Goal: Communication & Community: Answer question/provide support

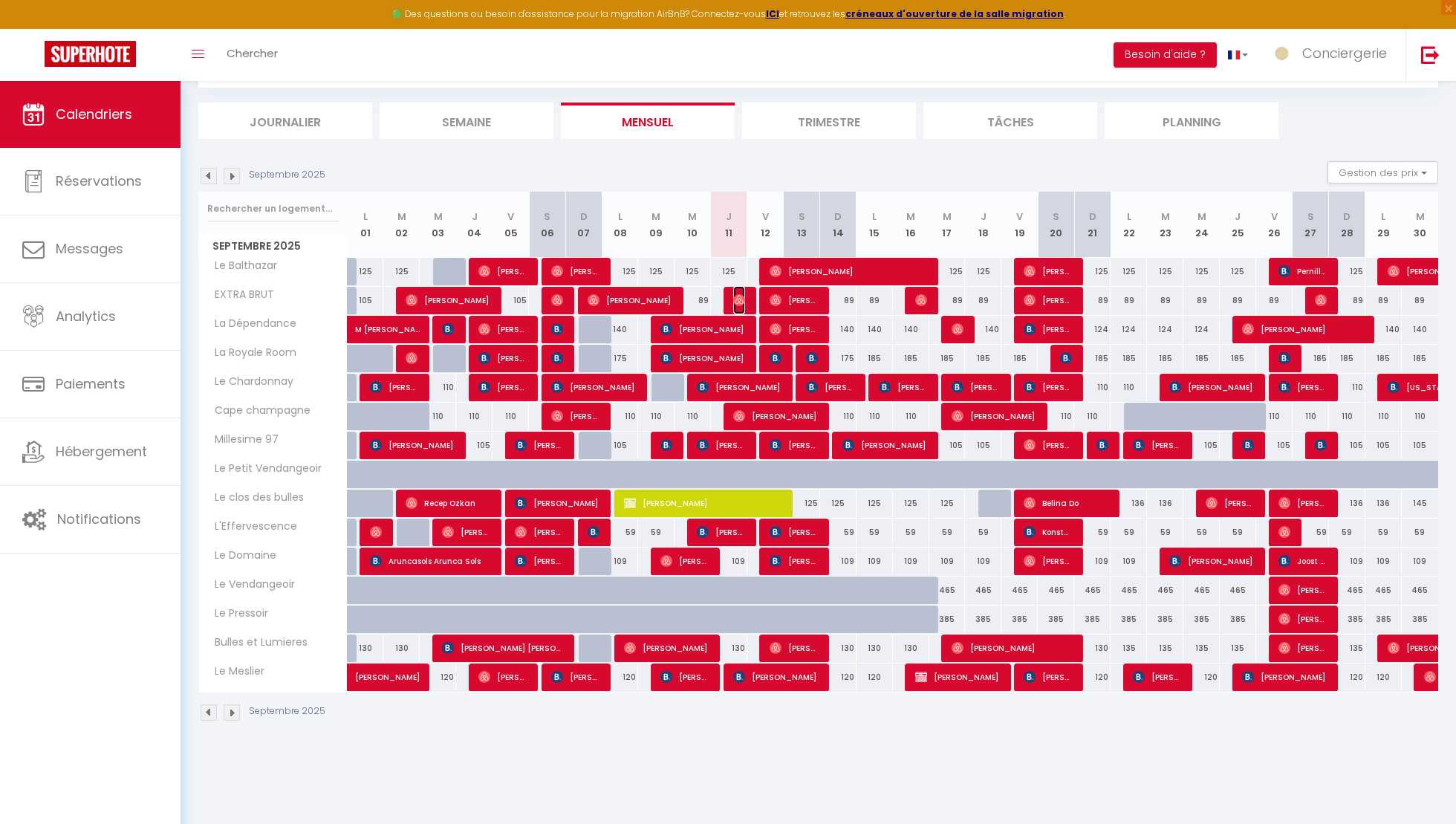
click at [739, 297] on img at bounding box center [740, 300] width 12 height 12
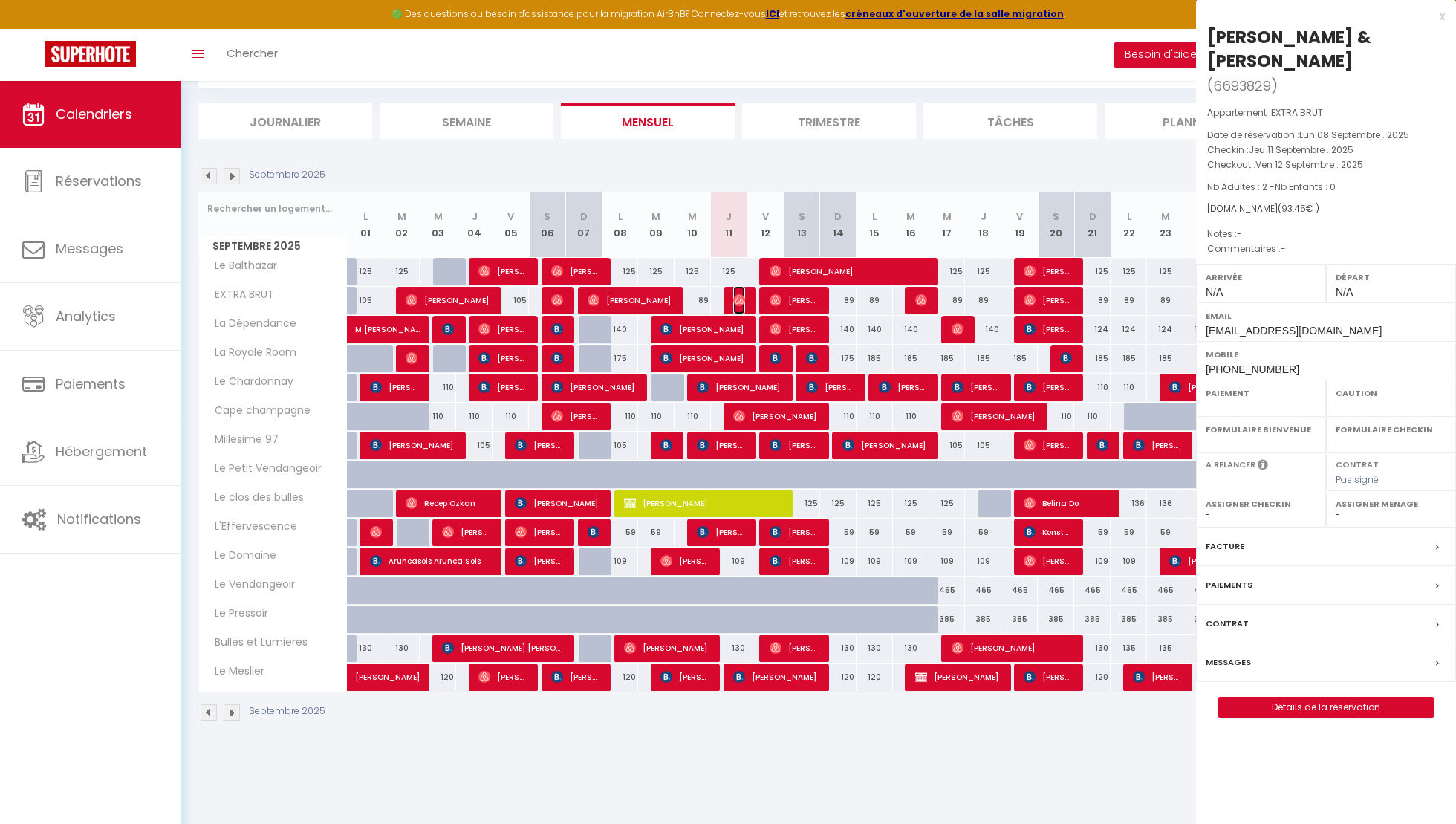
select select "OK"
select select "0"
select select "1"
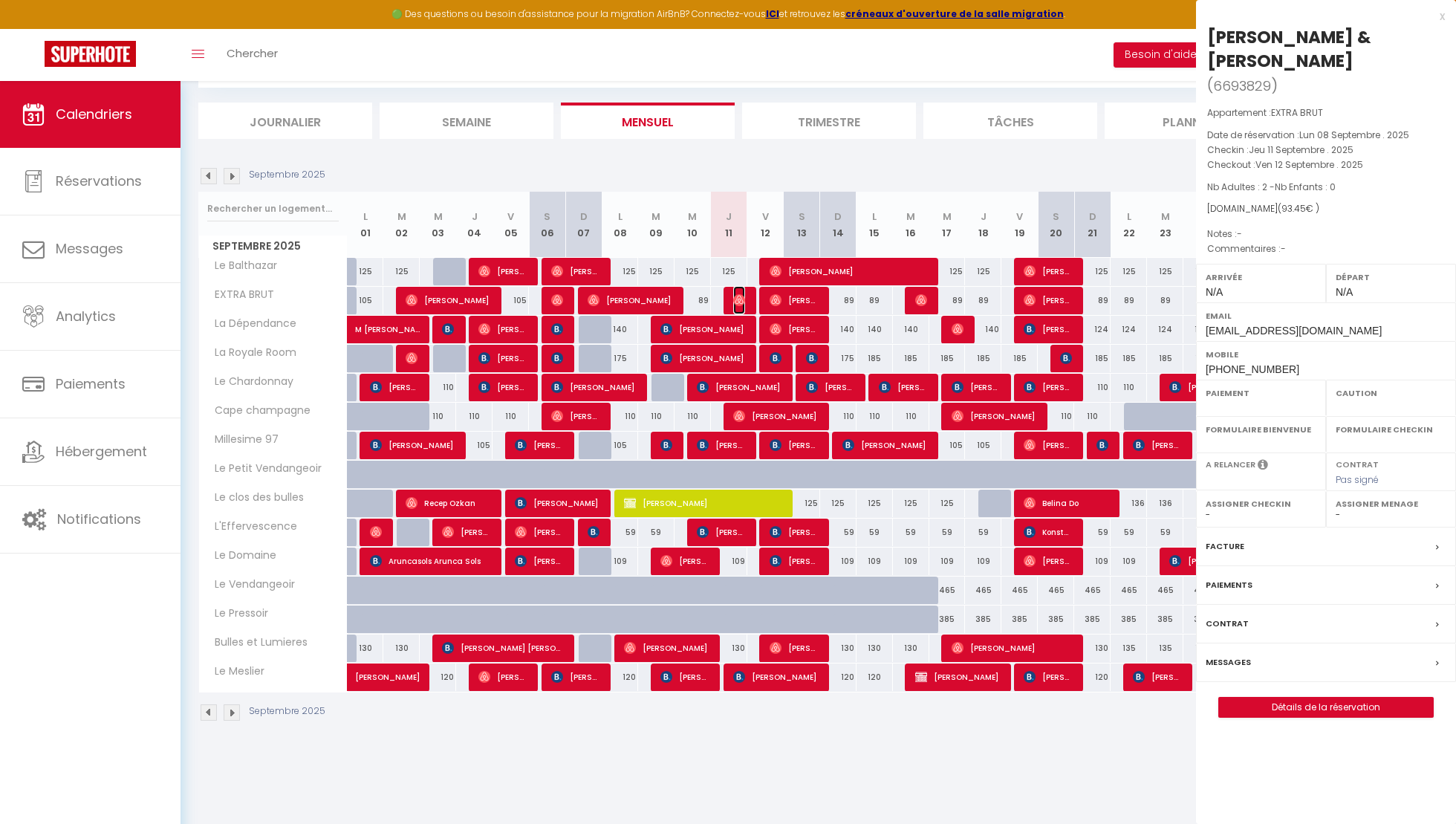
select select
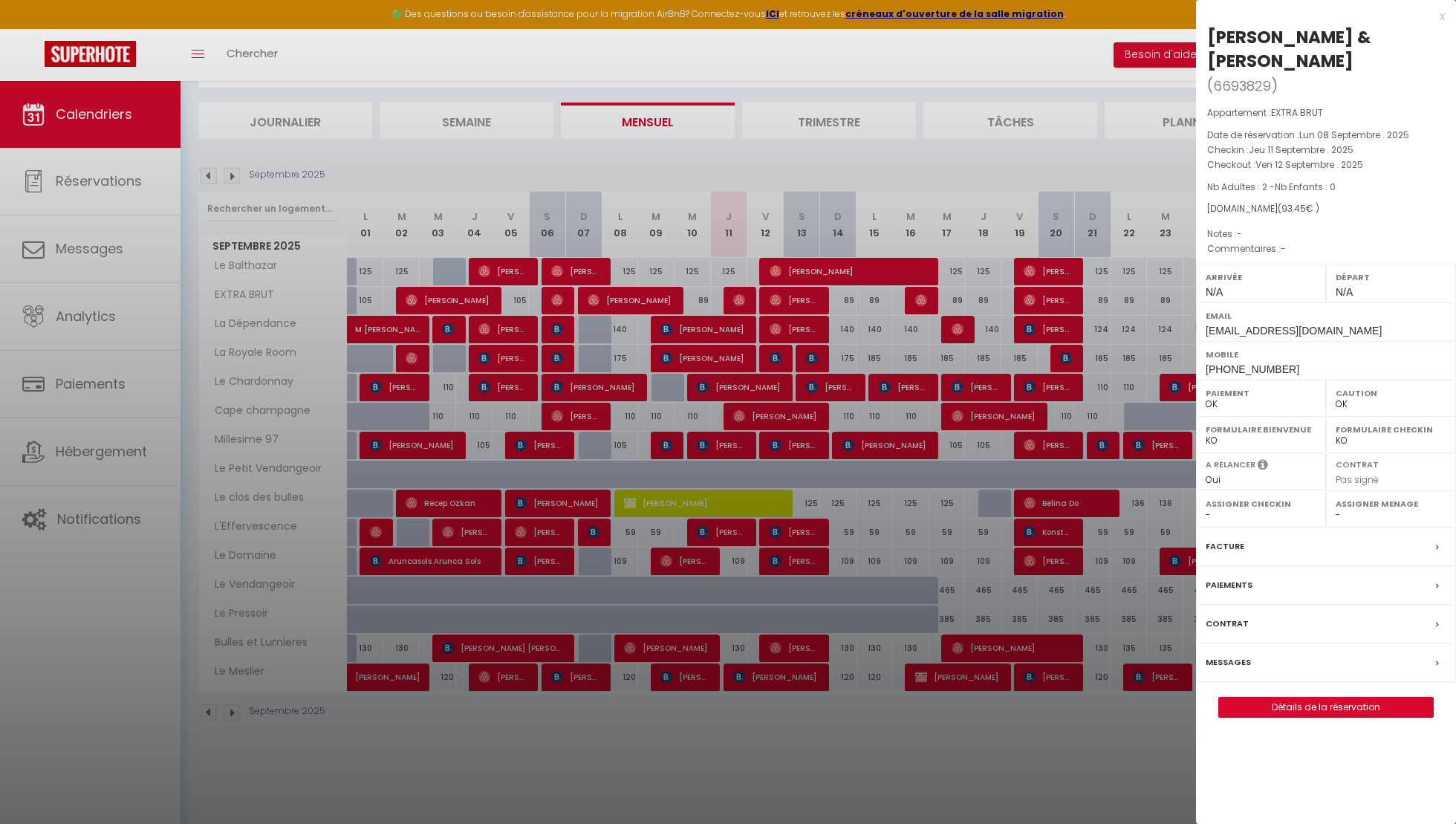
click at [1252, 643] on div "Messages" at bounding box center [1326, 662] width 260 height 39
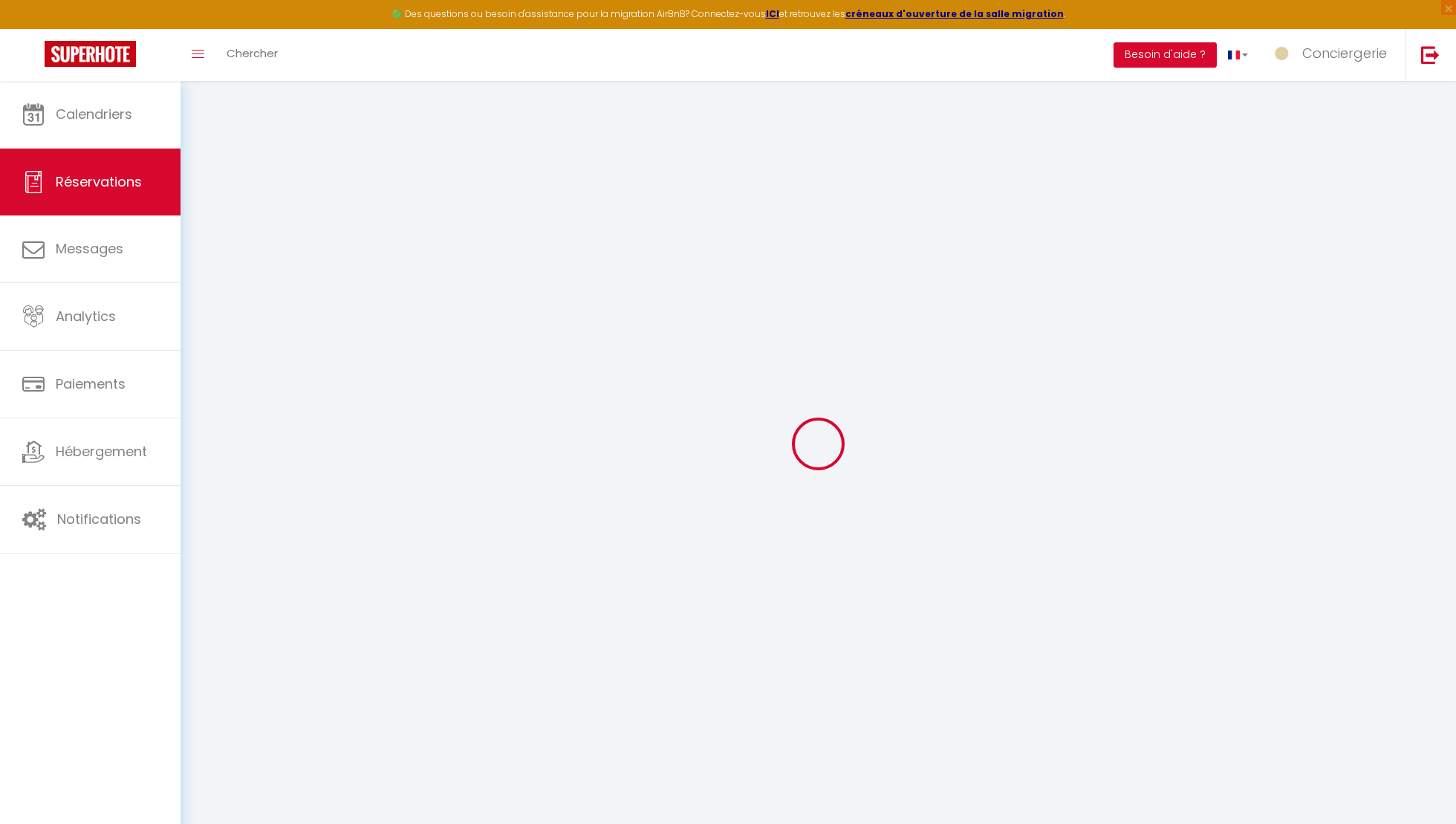
select select
checkbox input "false"
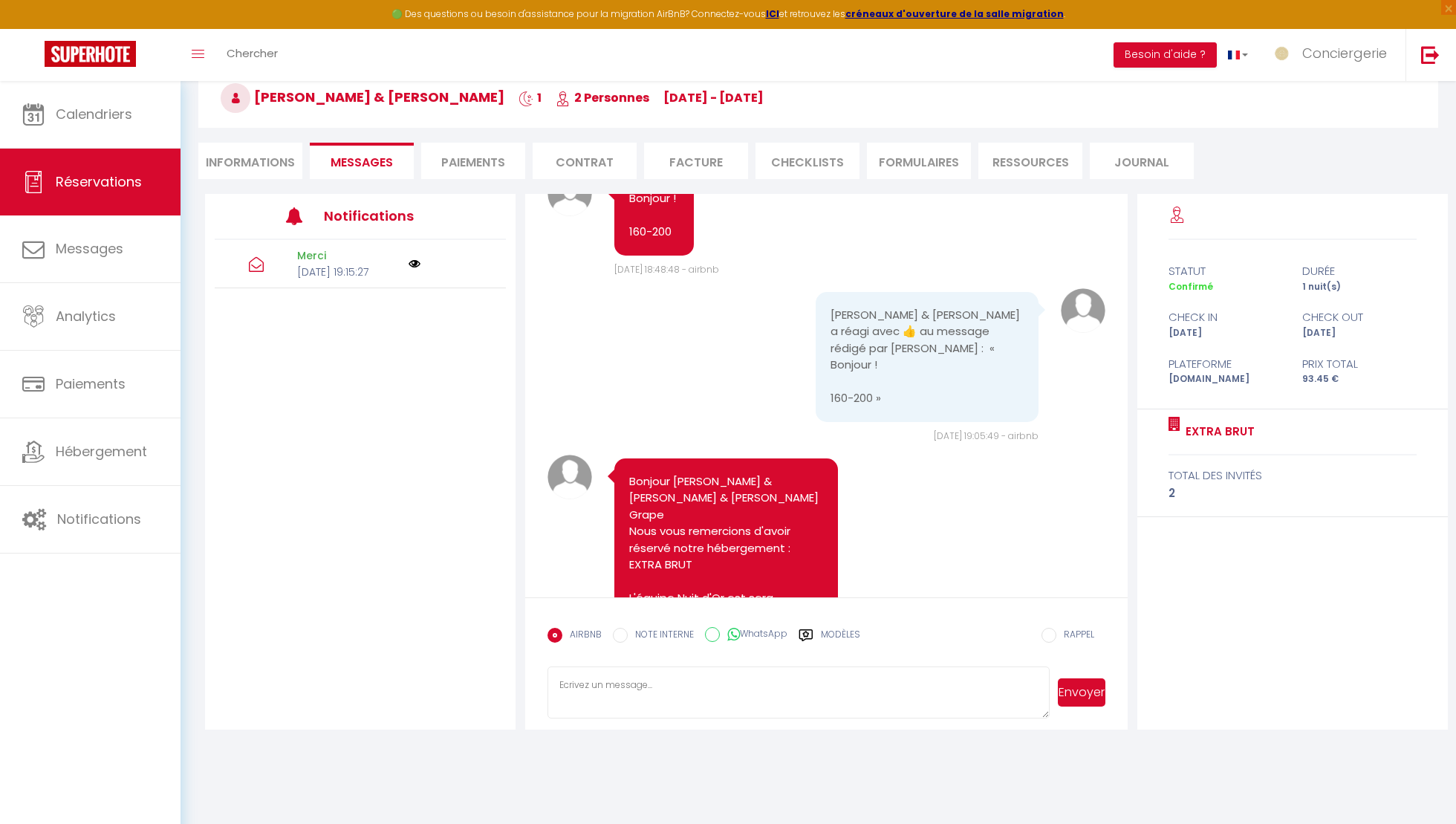
scroll to position [452, 0]
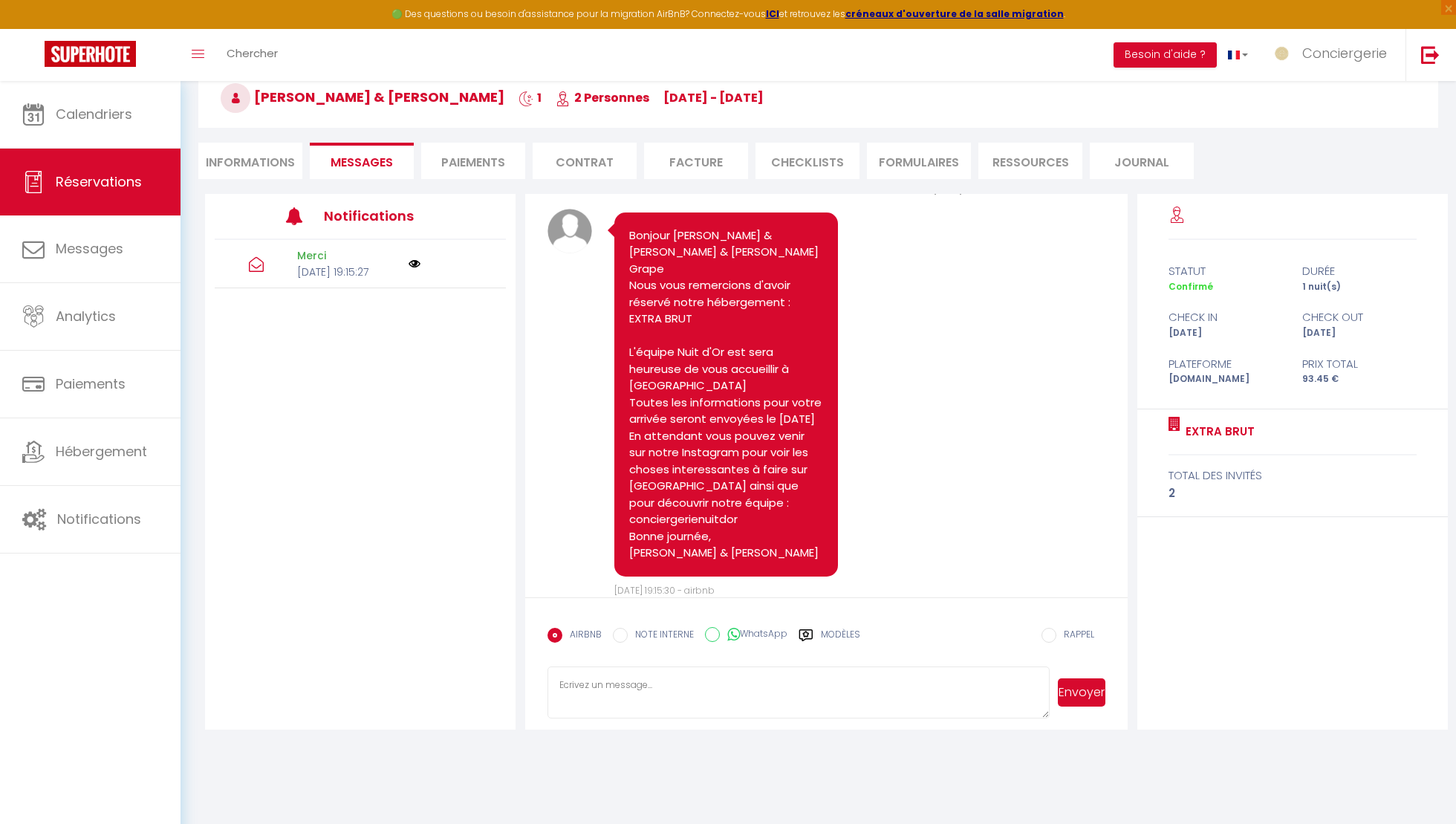
click at [813, 631] on icon at bounding box center [806, 635] width 15 height 15
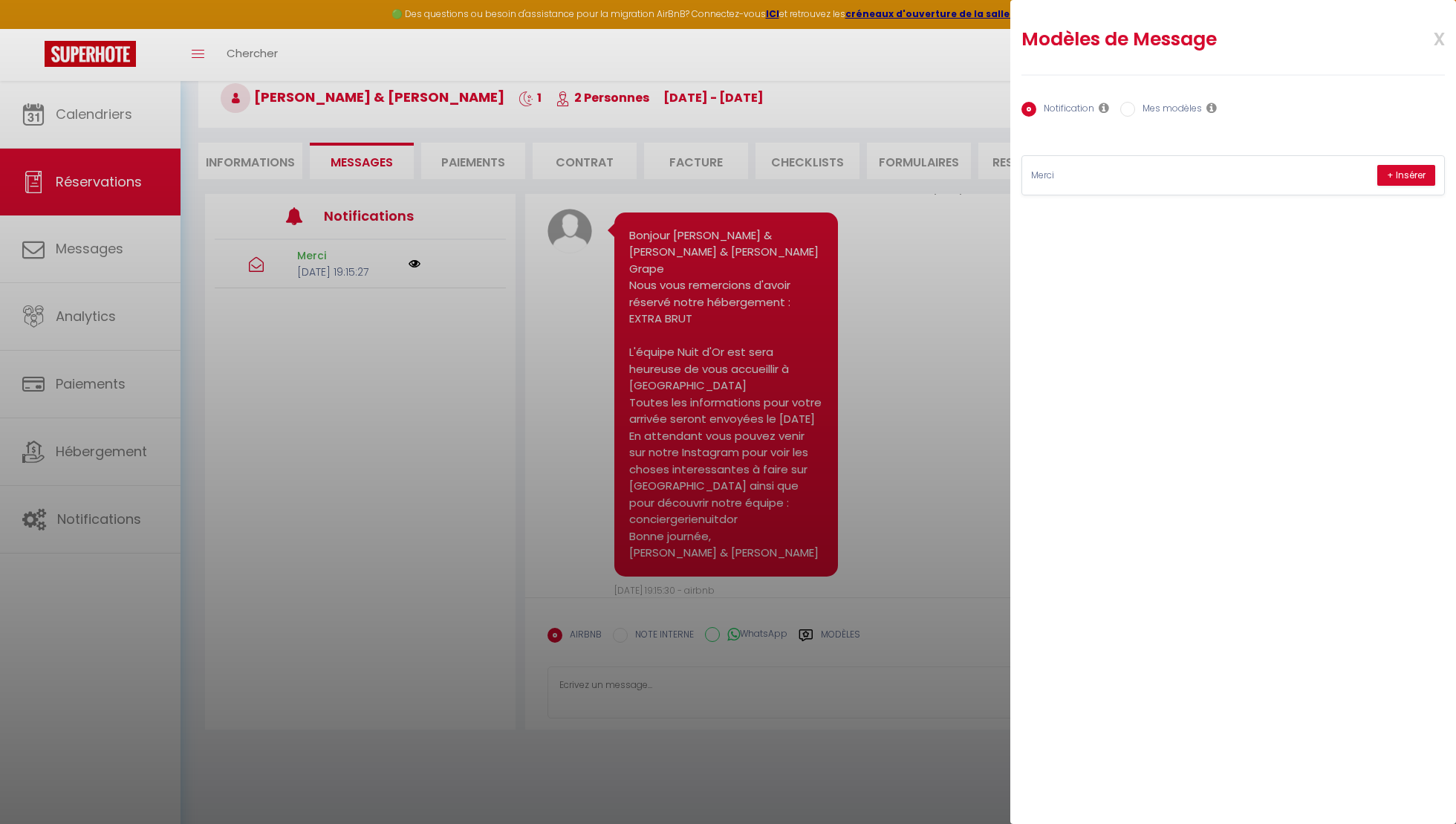
click at [1128, 105] on input "Mes modèles" at bounding box center [1127, 108] width 15 height 15
radio input "true"
radio input "false"
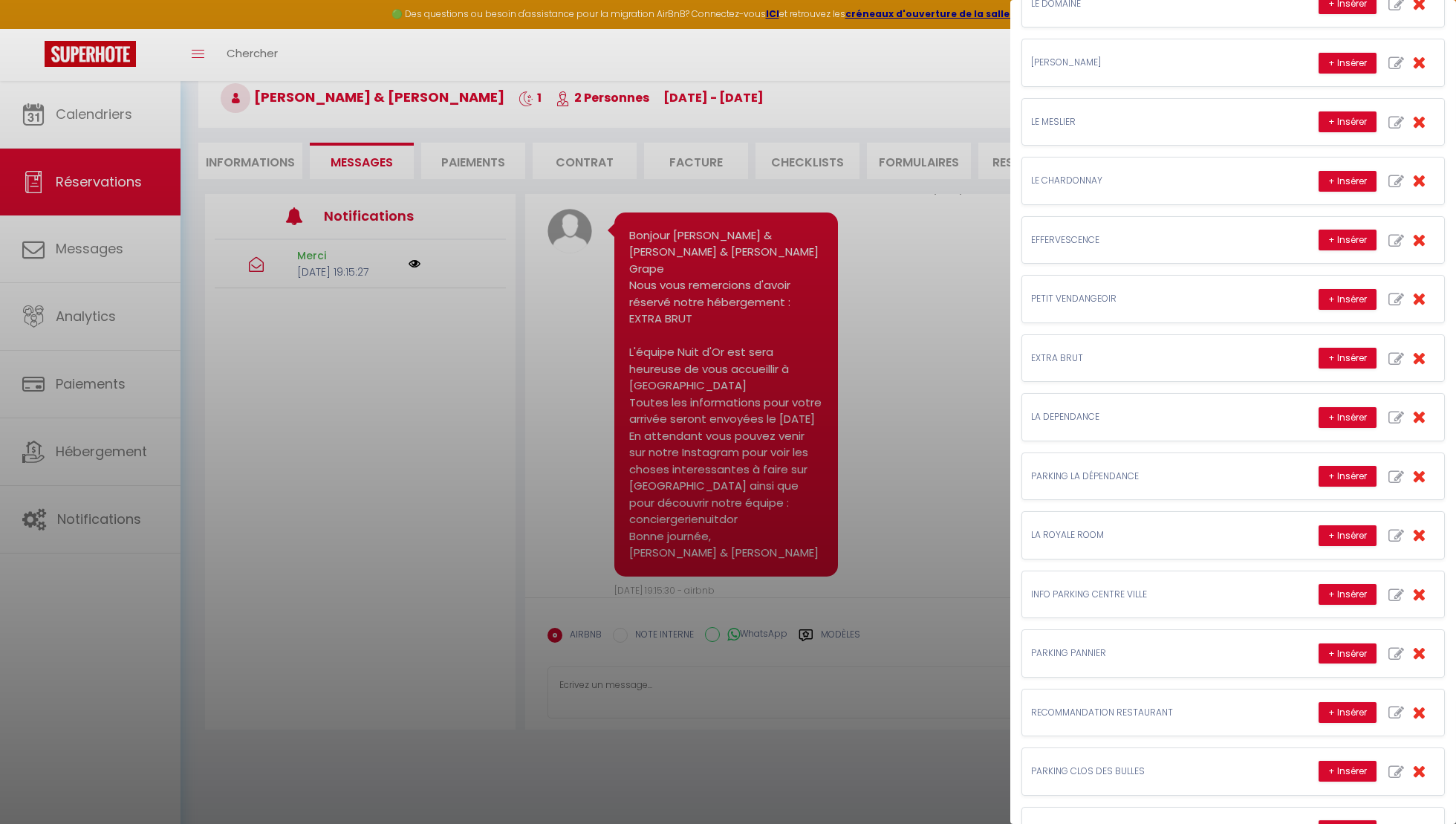
scroll to position [523, 0]
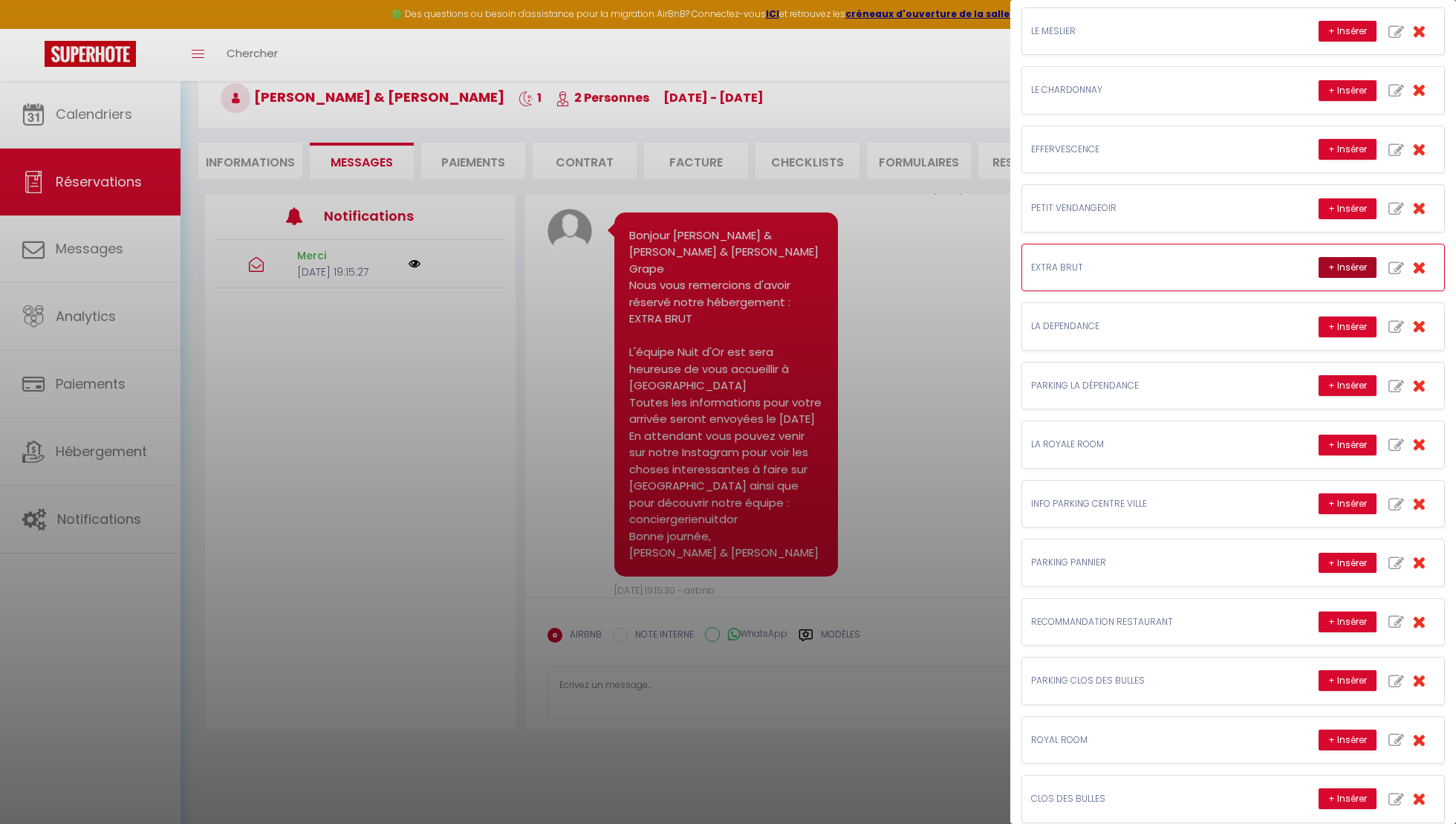
click at [1328, 260] on button "+ Insérer" at bounding box center [1347, 267] width 58 height 21
type textarea "Bonjour, Voici les informations : L’adresse est [STREET_ADDRESS] Le code de la …"
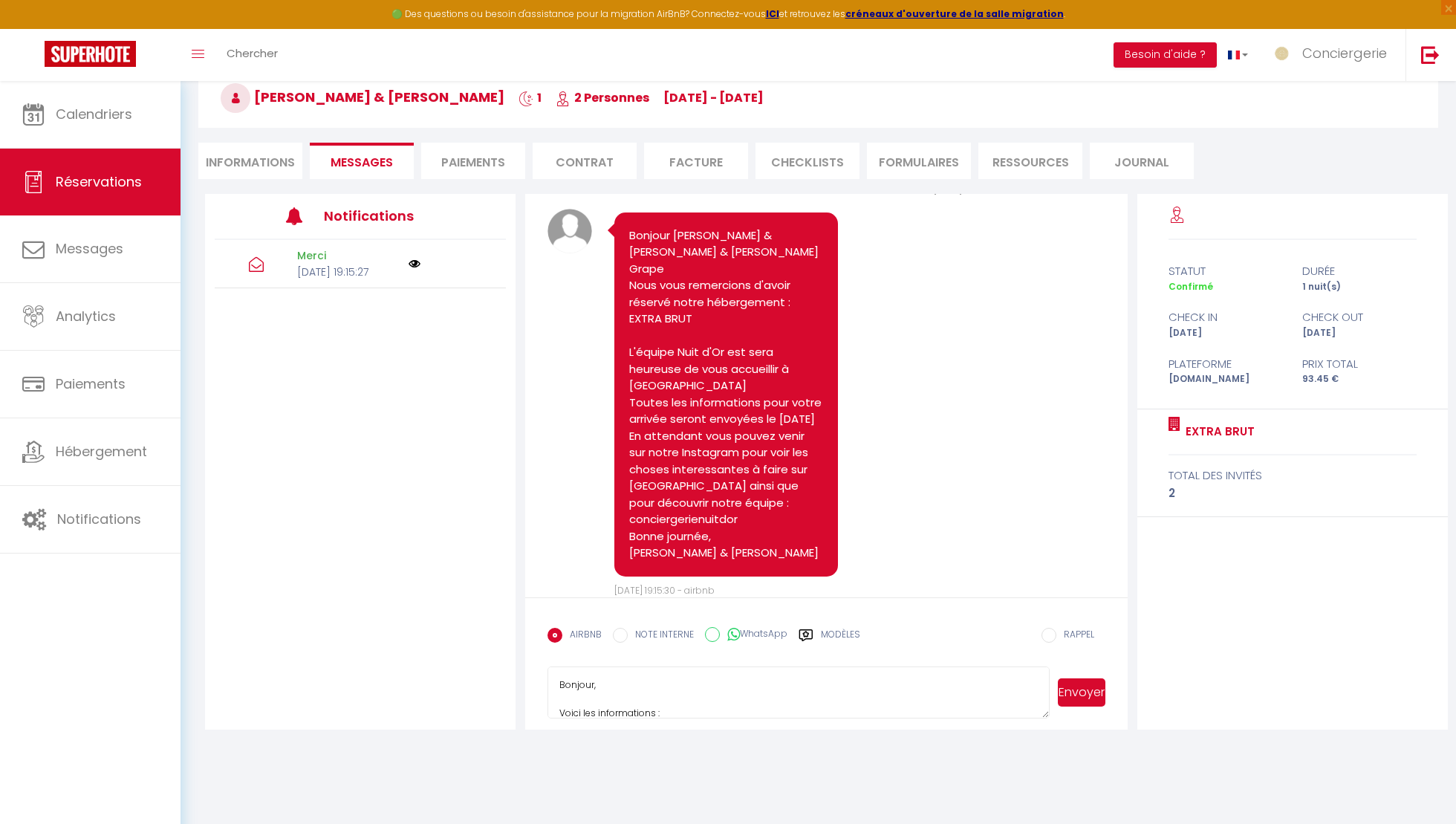
scroll to position [168, 0]
click at [1067, 691] on button "Envoyer" at bounding box center [1081, 692] width 47 height 28
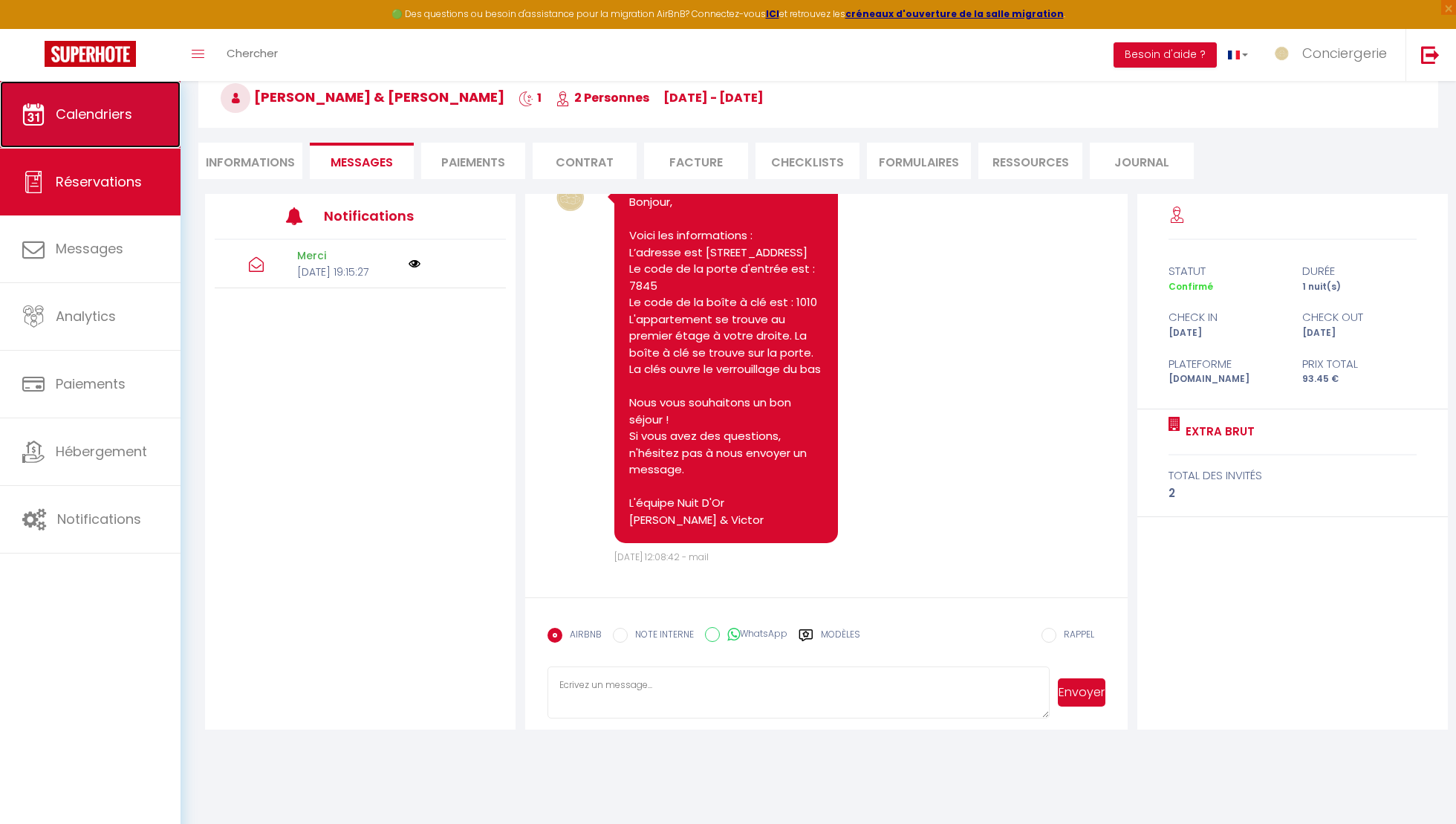
click at [117, 113] on span "Calendriers" at bounding box center [94, 114] width 77 height 19
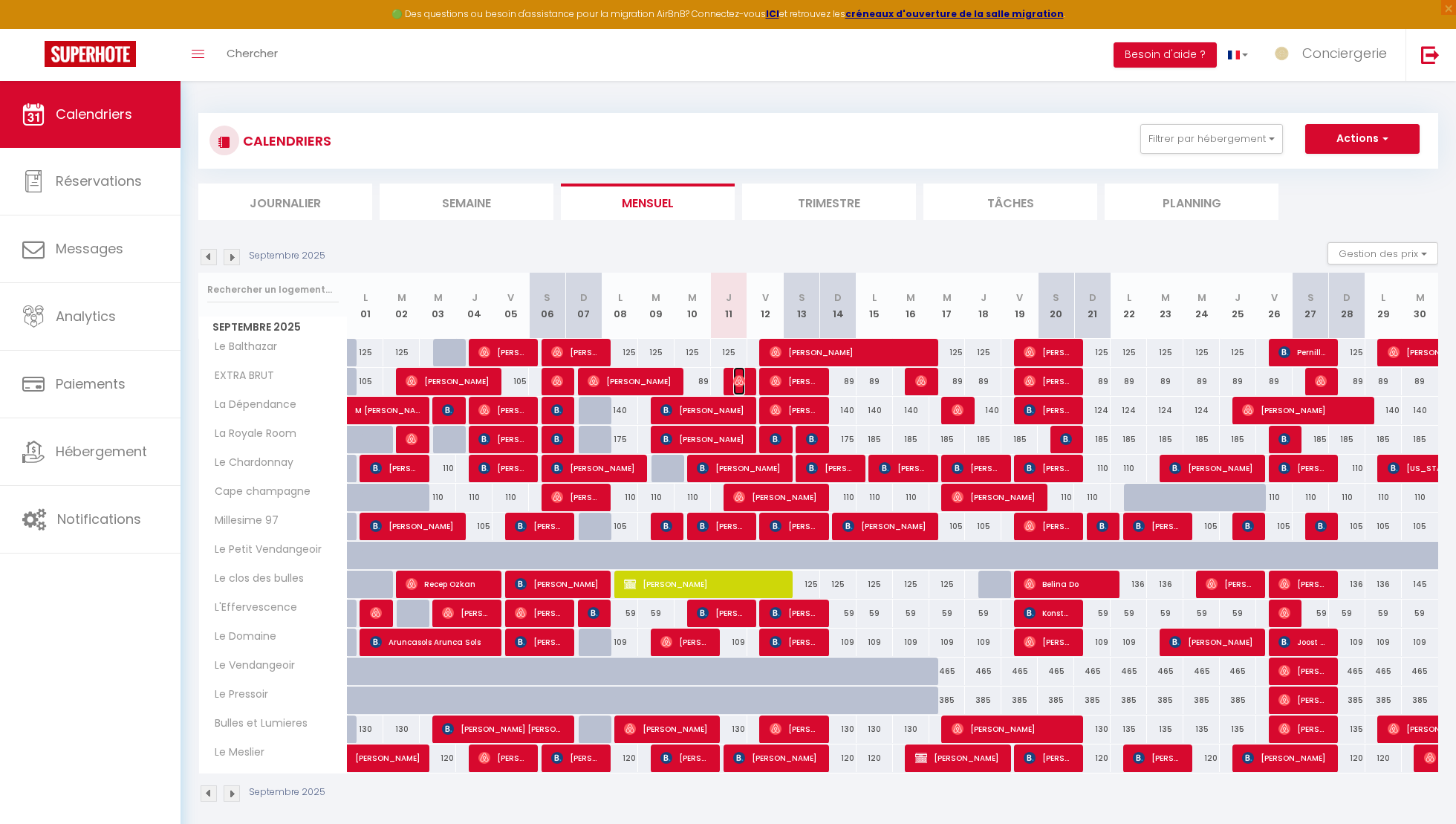
click at [739, 372] on span "[PERSON_NAME] & [PERSON_NAME]" at bounding box center [740, 381] width 12 height 28
select select "OK"
select select "0"
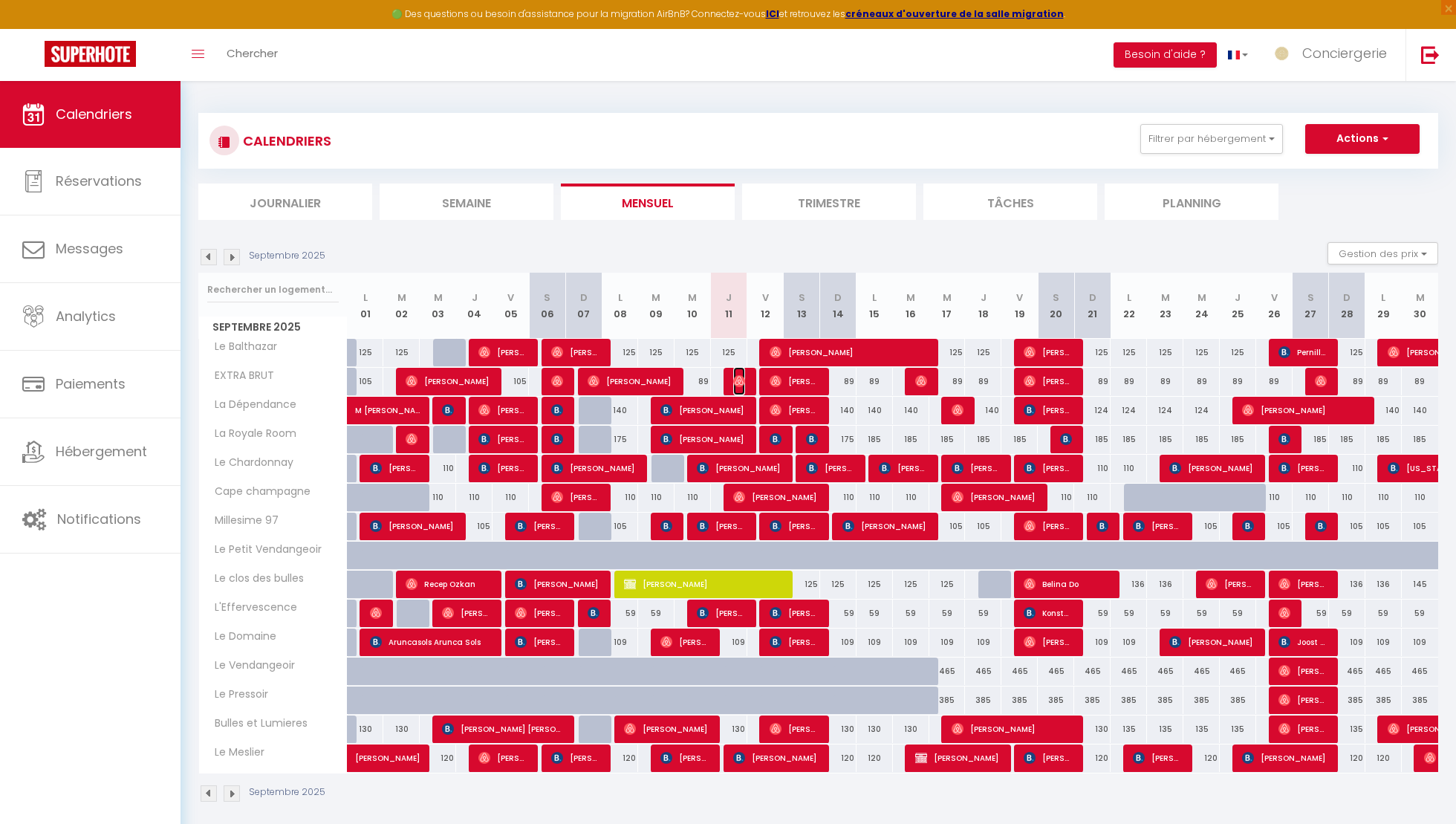
select select "1"
select select
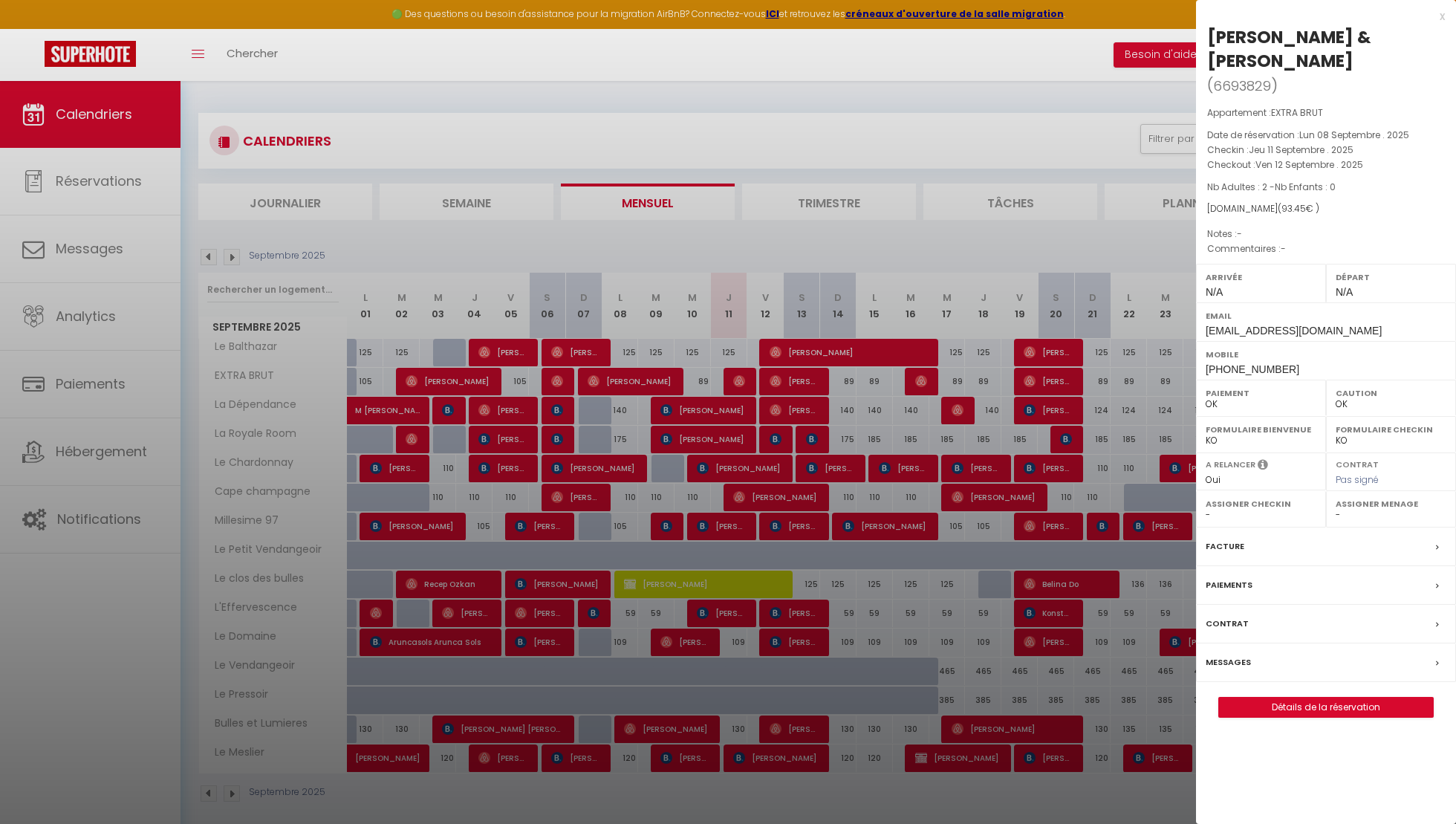
click at [1246, 655] on label "Messages" at bounding box center [1228, 662] width 46 height 15
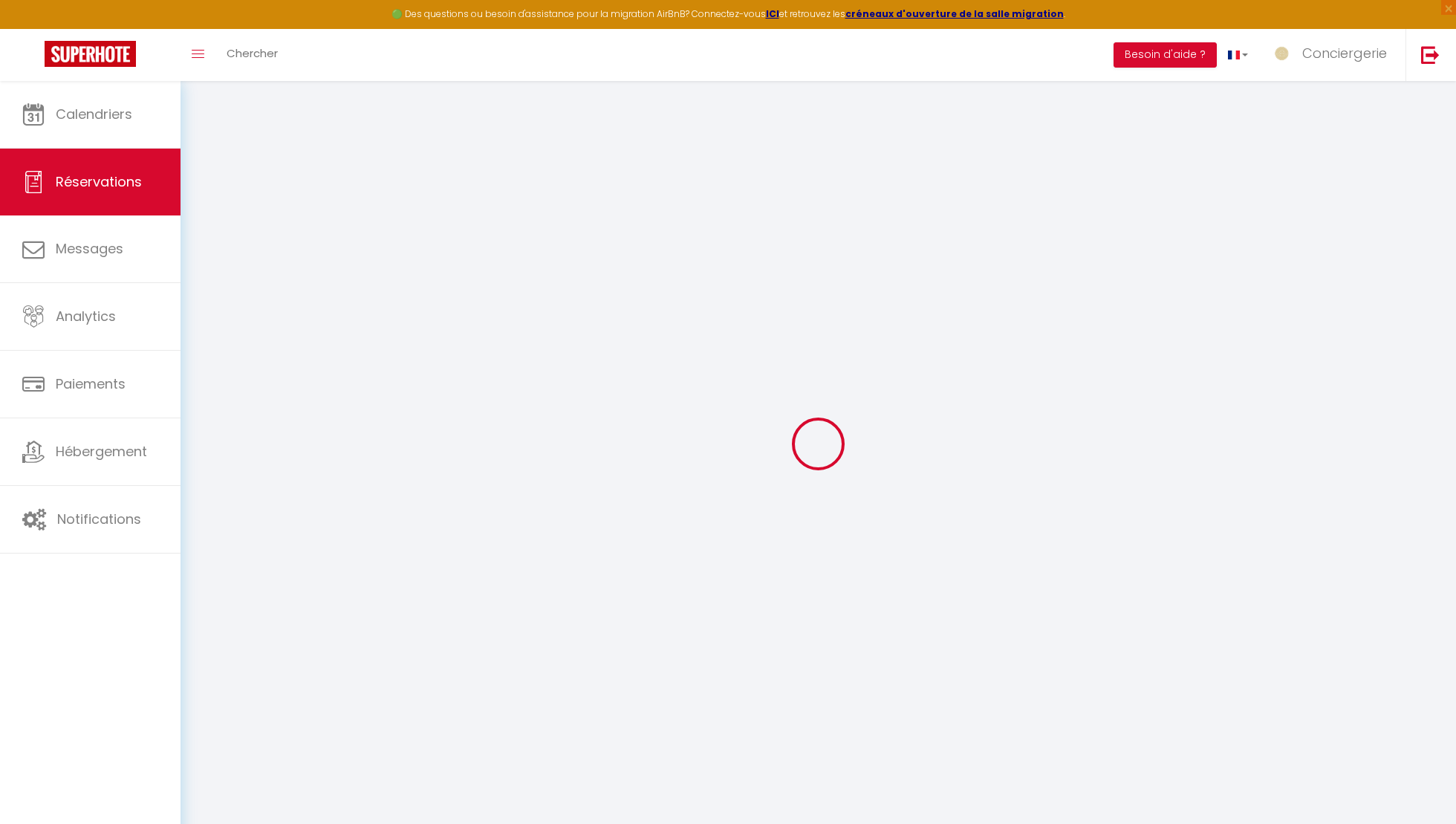
select select
checkbox input "false"
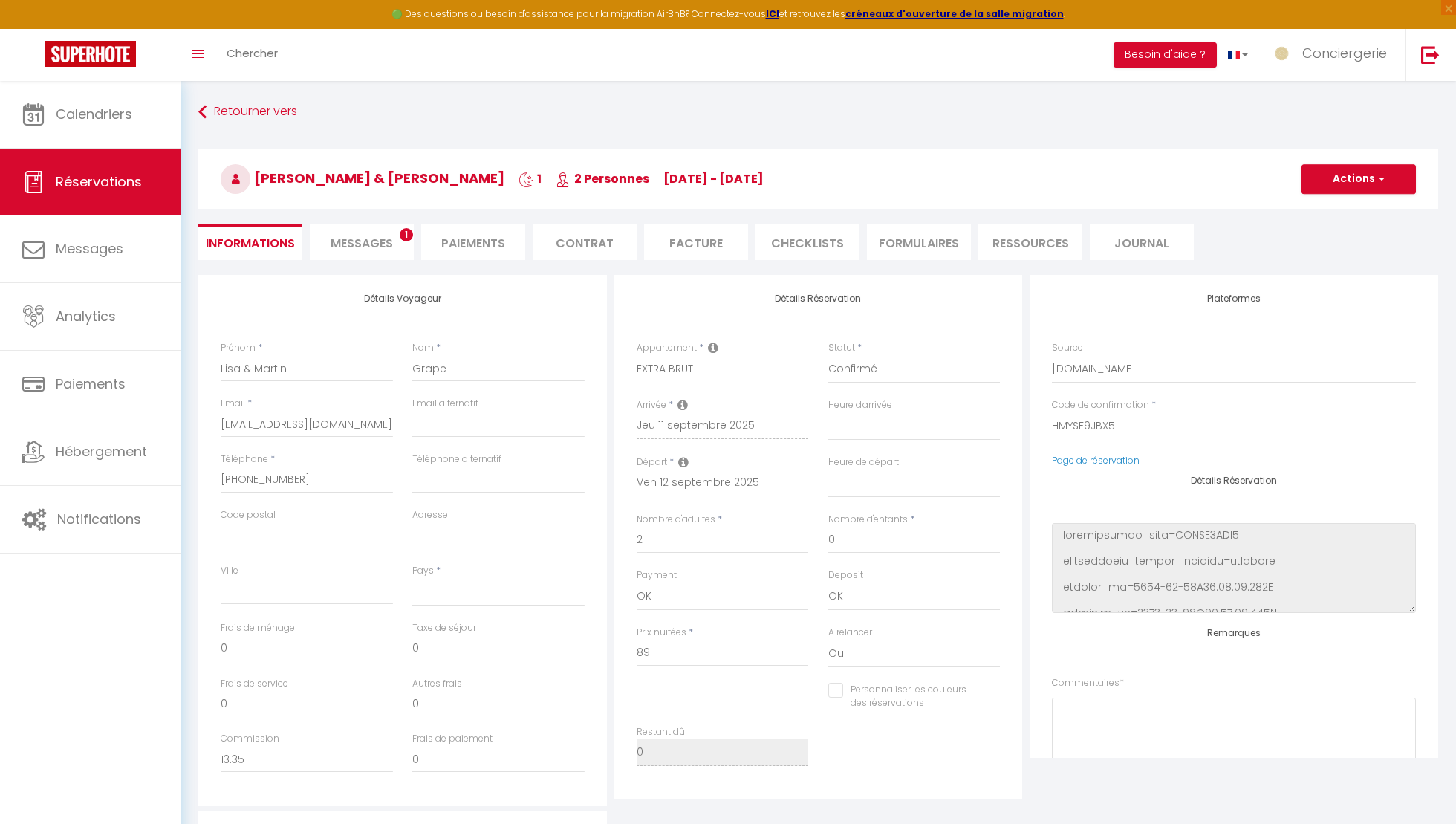
select select
checkbox input "false"
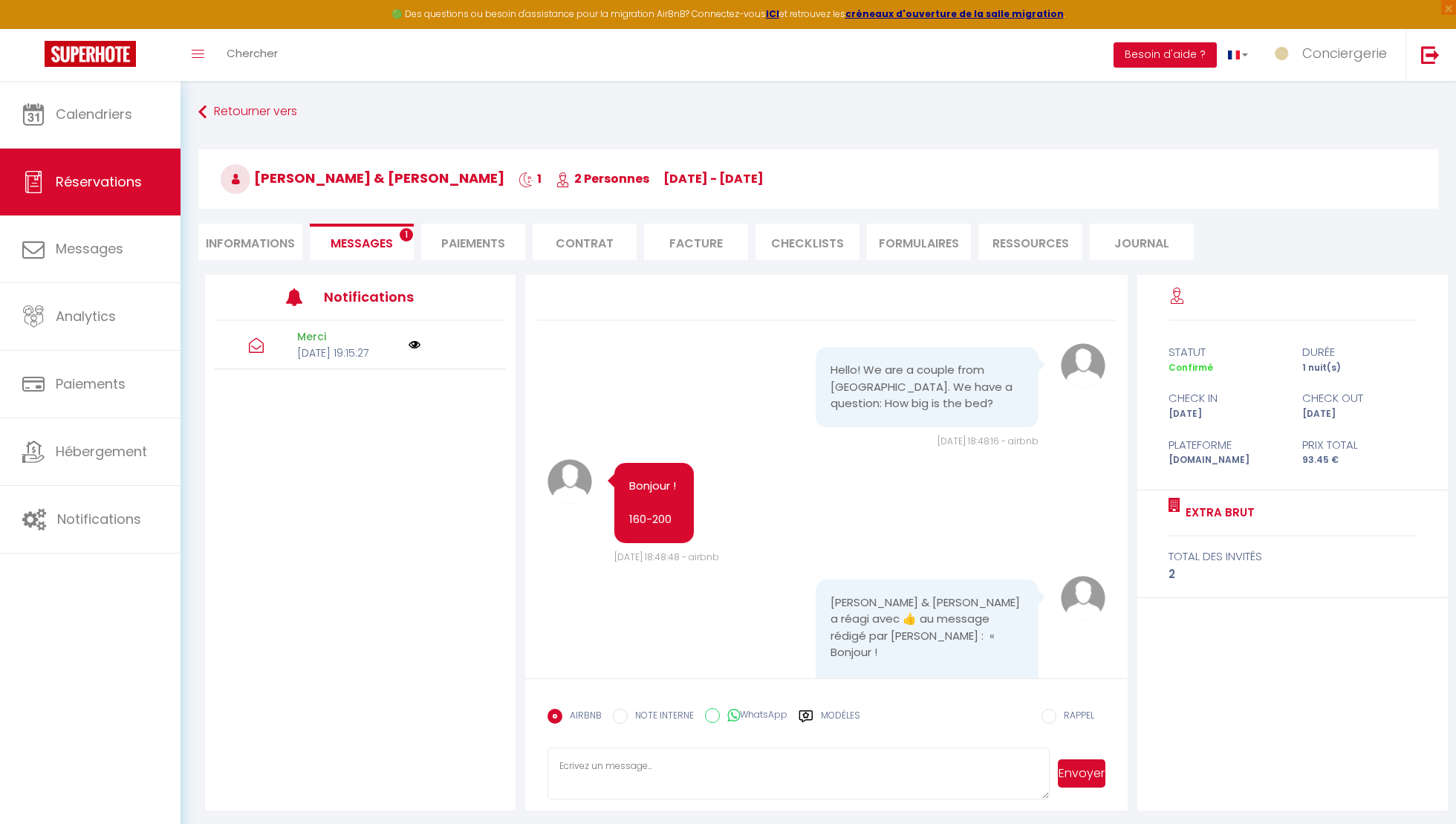
scroll to position [1337, 0]
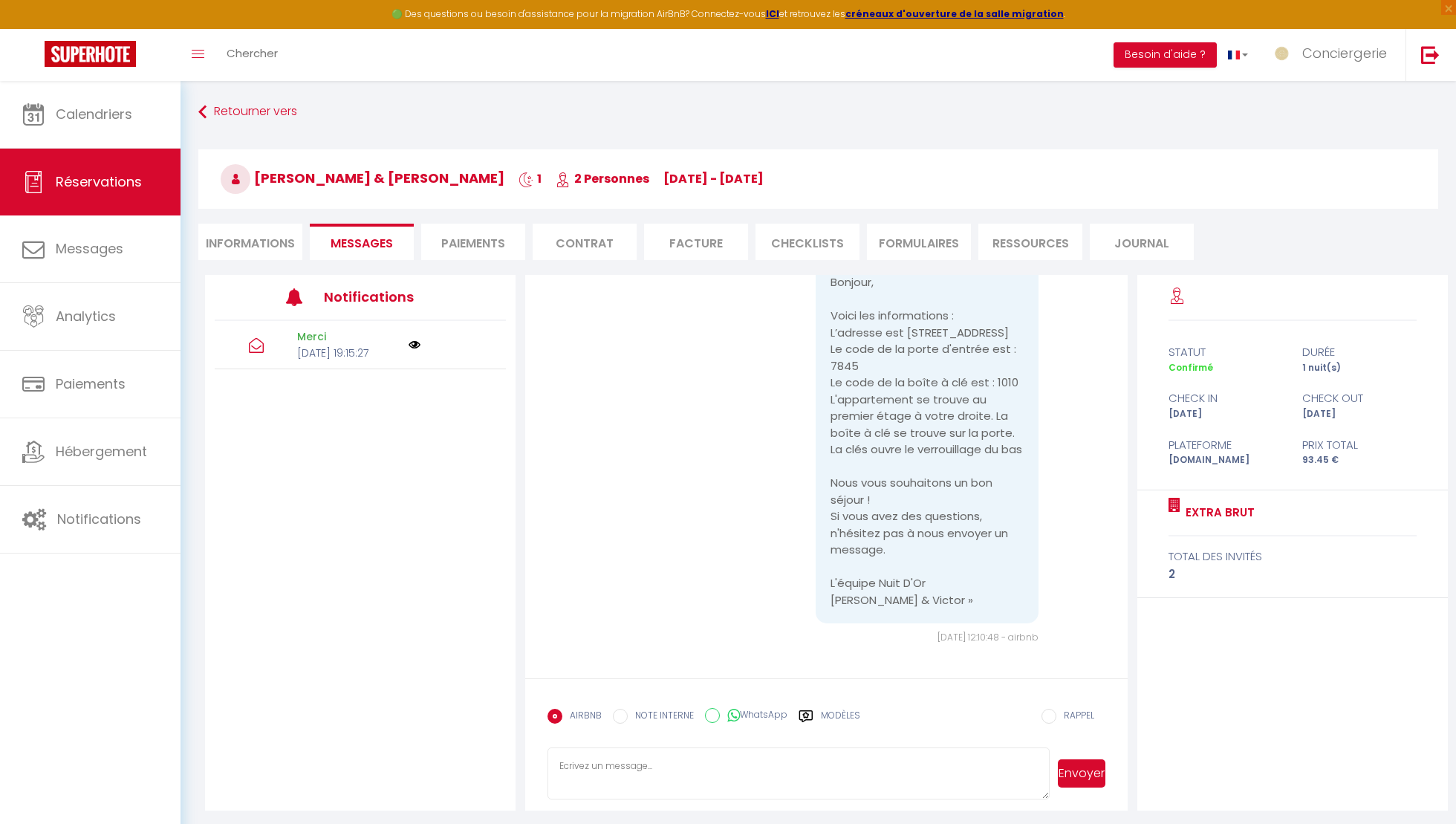
click at [819, 710] on div "Modèles" at bounding box center [830, 724] width 62 height 31
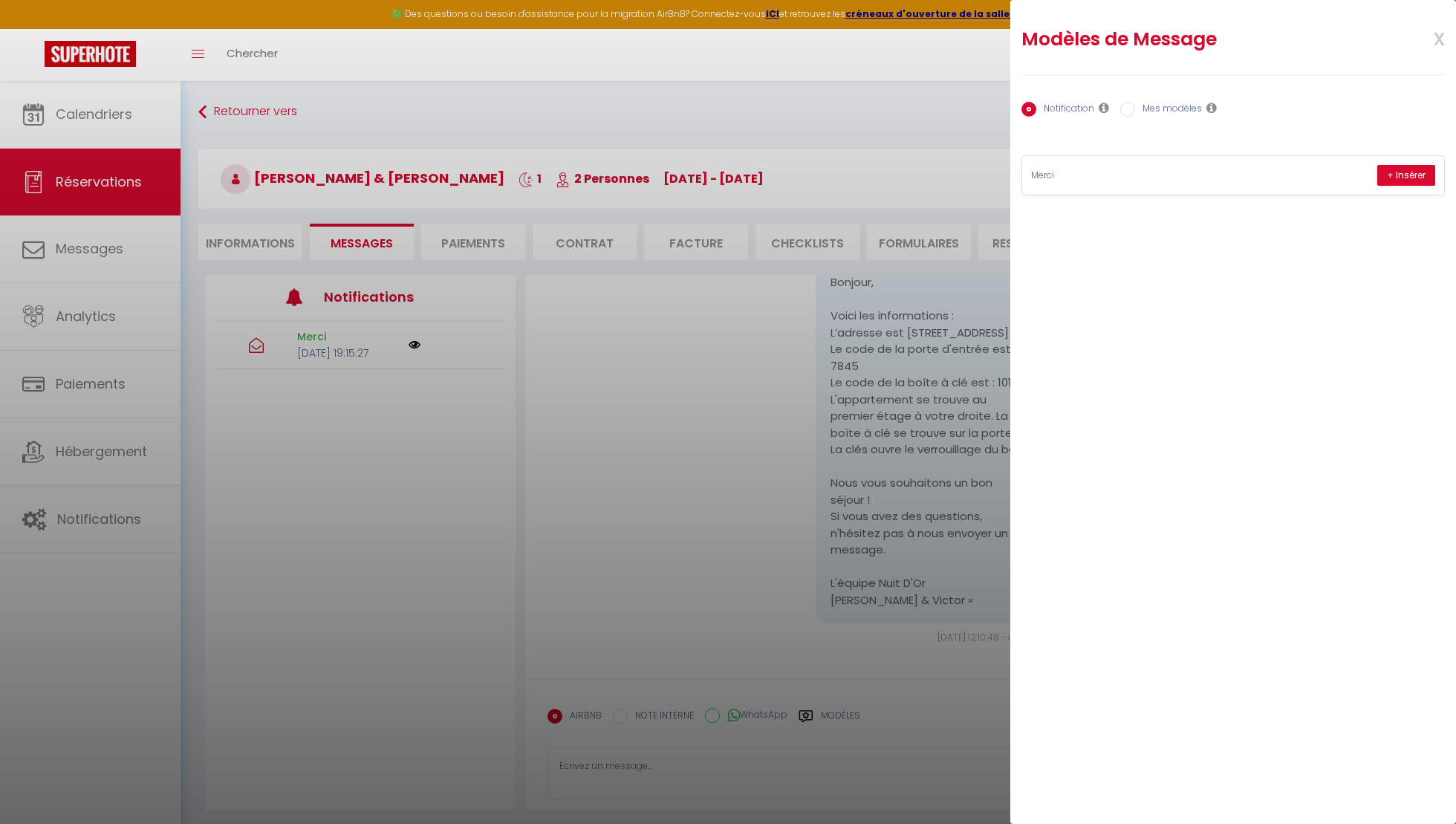
click at [1166, 117] on div "Notification Mes modèles" at bounding box center [1233, 110] width 423 height 31
click at [1157, 111] on label "Mes modèles" at bounding box center [1169, 109] width 67 height 16
click at [1135, 111] on input "Mes modèles" at bounding box center [1127, 108] width 15 height 15
radio input "true"
radio input "false"
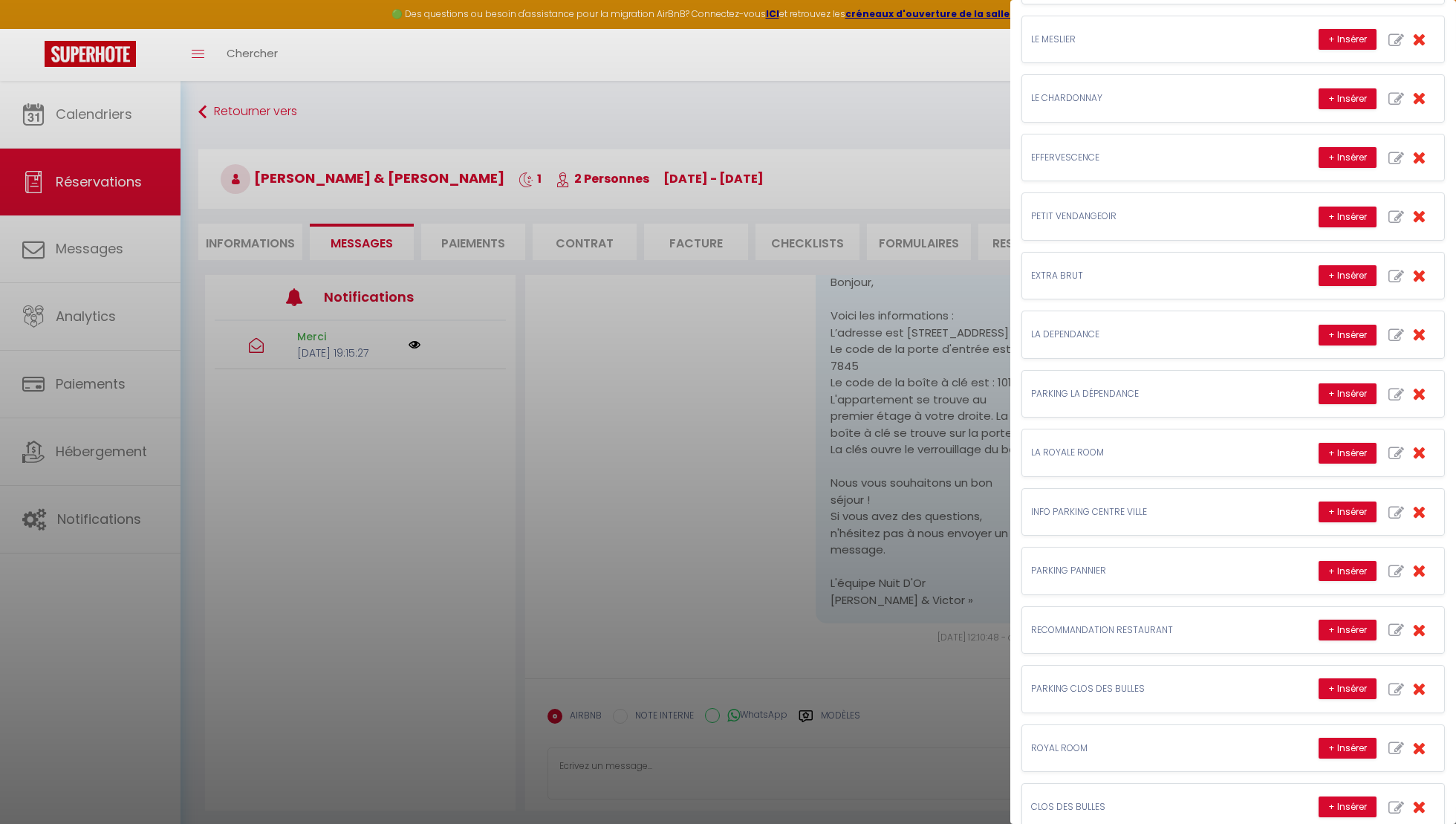
scroll to position [515, 0]
click at [1329, 501] on button "+ Insérer" at bounding box center [1347, 512] width 58 height 21
type textarea "Vous pouvez stationner dans la rue en bas de l'appartement. La zone est payante…"
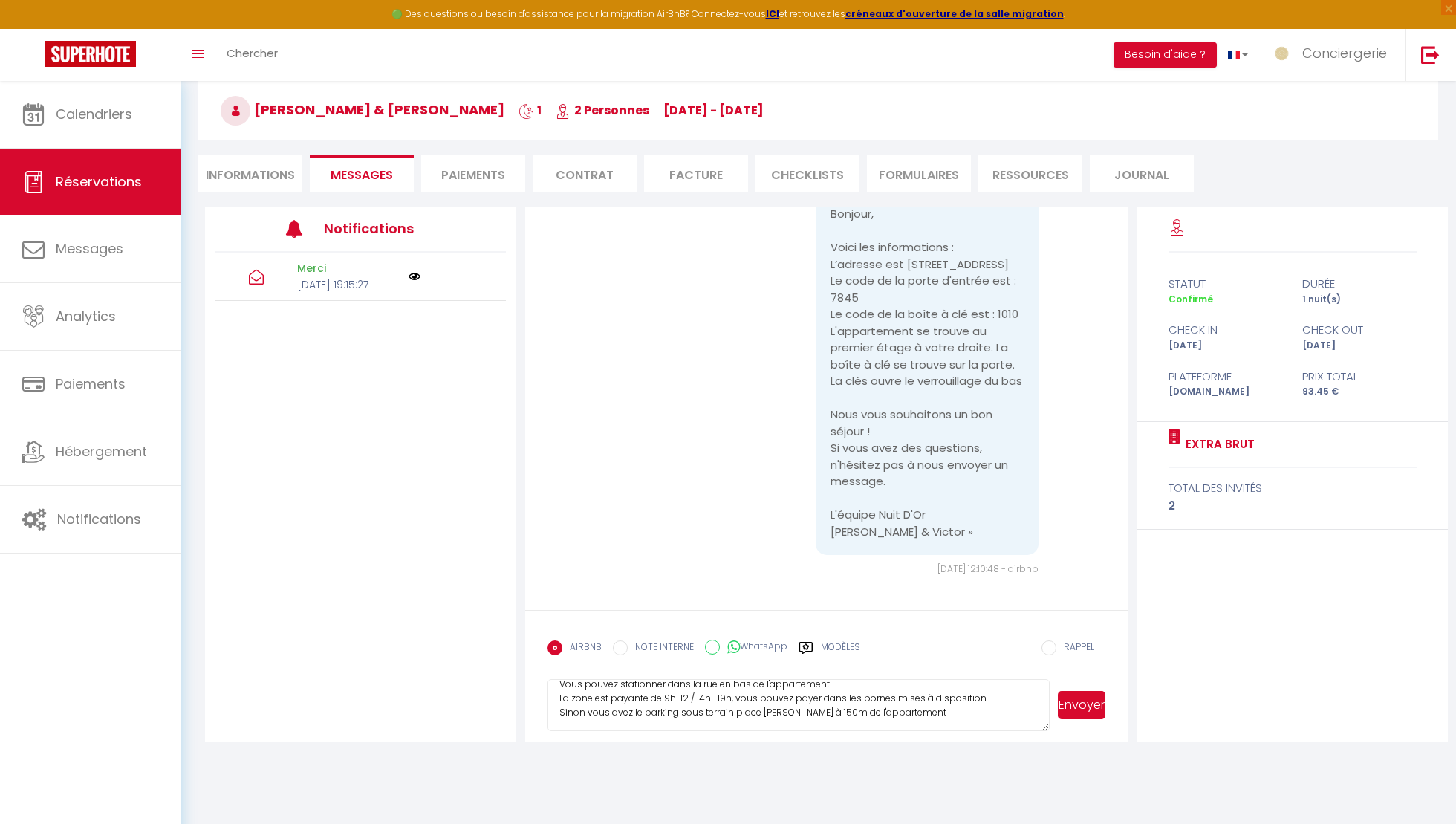
scroll to position [81, 0]
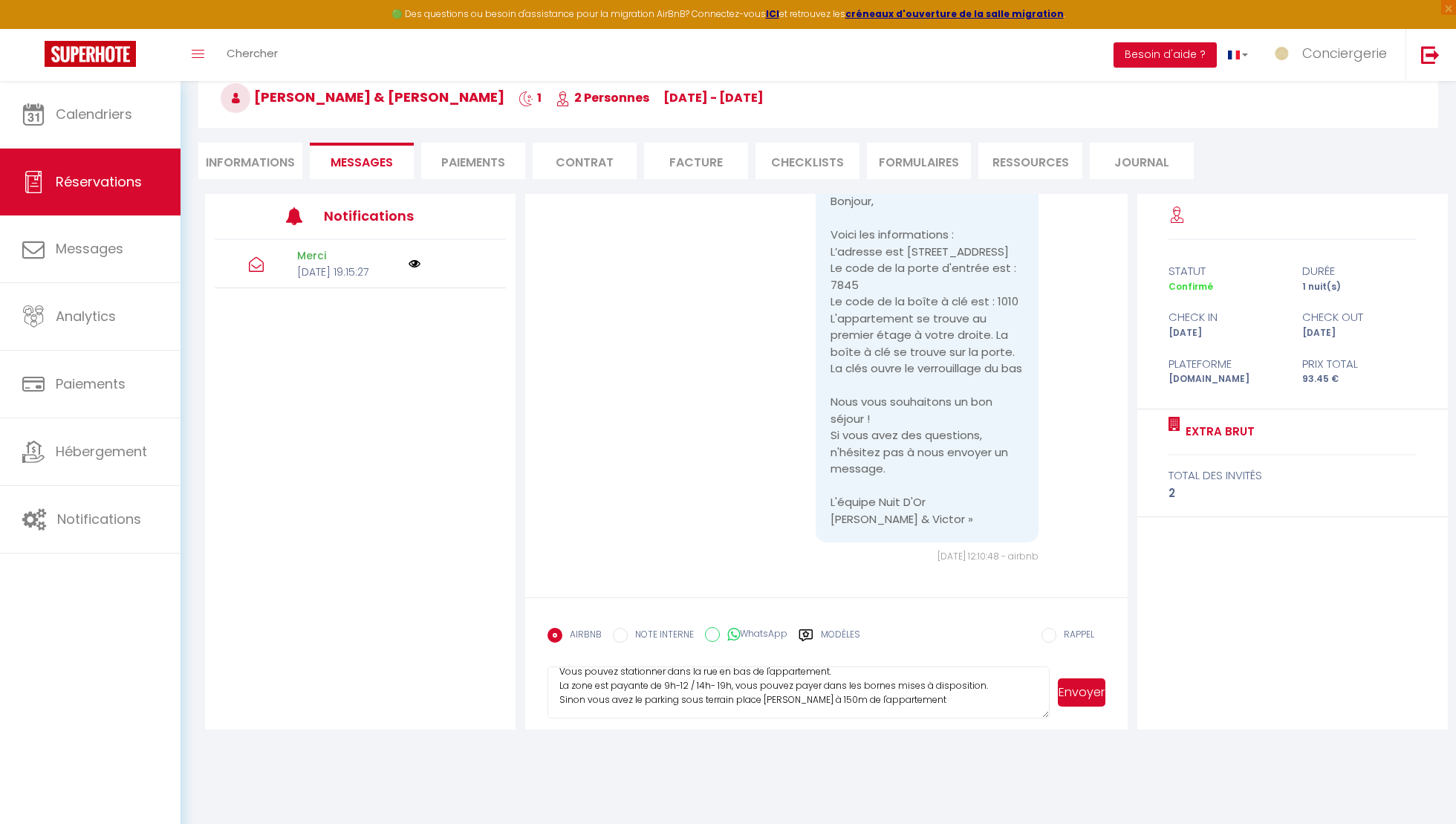
drag, startPoint x: 559, startPoint y: 763, endPoint x: 996, endPoint y: 815, distance: 440.1
click at [996, 815] on body "🟢 Des questions ou besoin d'assistance pour la migration AirBnB? Connectez-vous…" at bounding box center [728, 412] width 1456 height 824
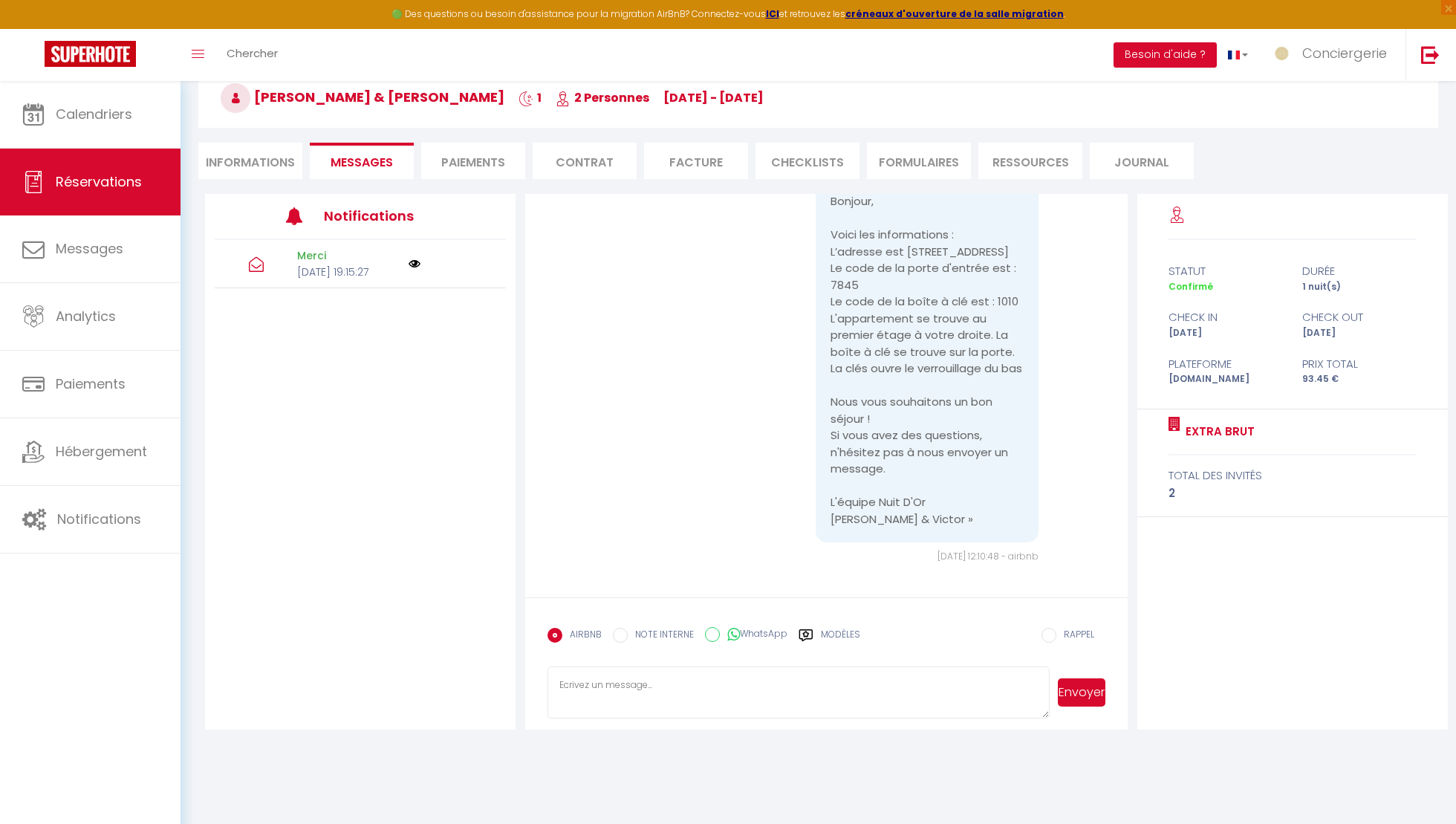
scroll to position [0, 0]
click at [847, 634] on label "Modèles" at bounding box center [841, 641] width 40 height 26
radio input "true"
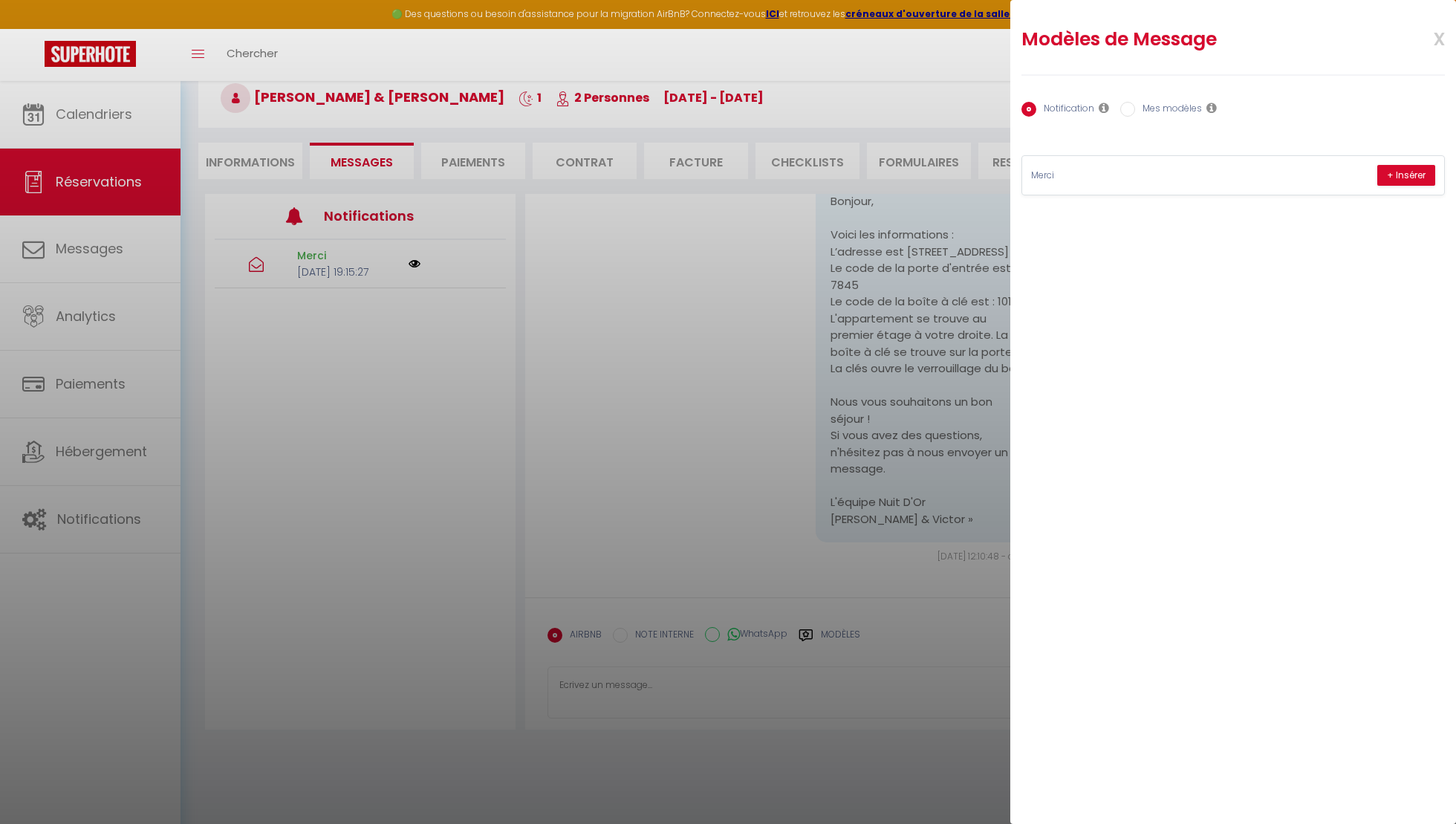
click at [1156, 107] on label "Mes modèles" at bounding box center [1169, 109] width 67 height 16
click at [1135, 107] on input "Mes modèles" at bounding box center [1127, 108] width 15 height 15
radio input "true"
radio input "false"
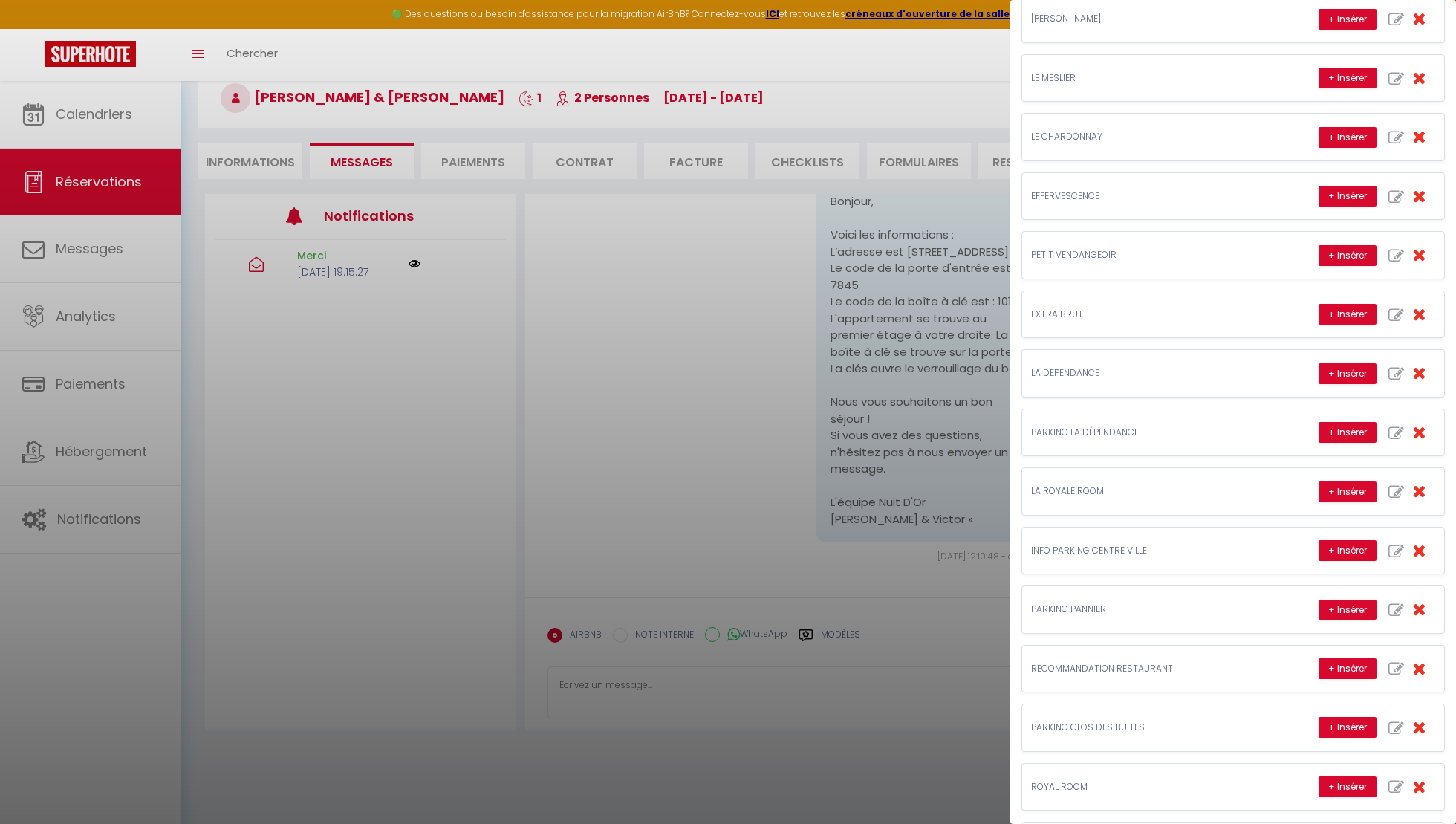
scroll to position [523, 0]
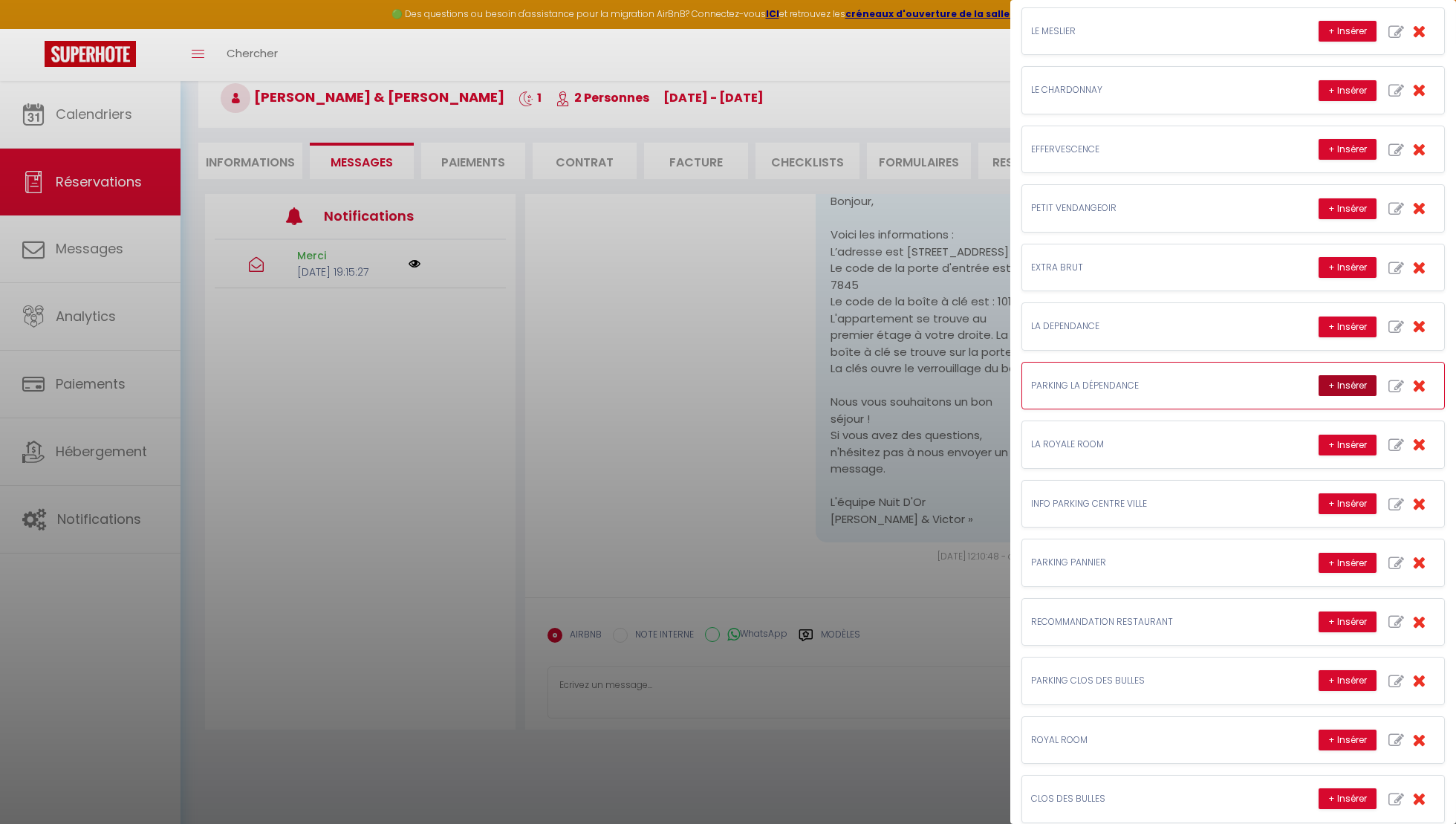
click at [1350, 377] on button "+ Insérer" at bounding box center [1347, 385] width 58 height 21
type textarea "Le stationnement est gratuit dans la rue mais il y a peu de place. À 50m juste …"
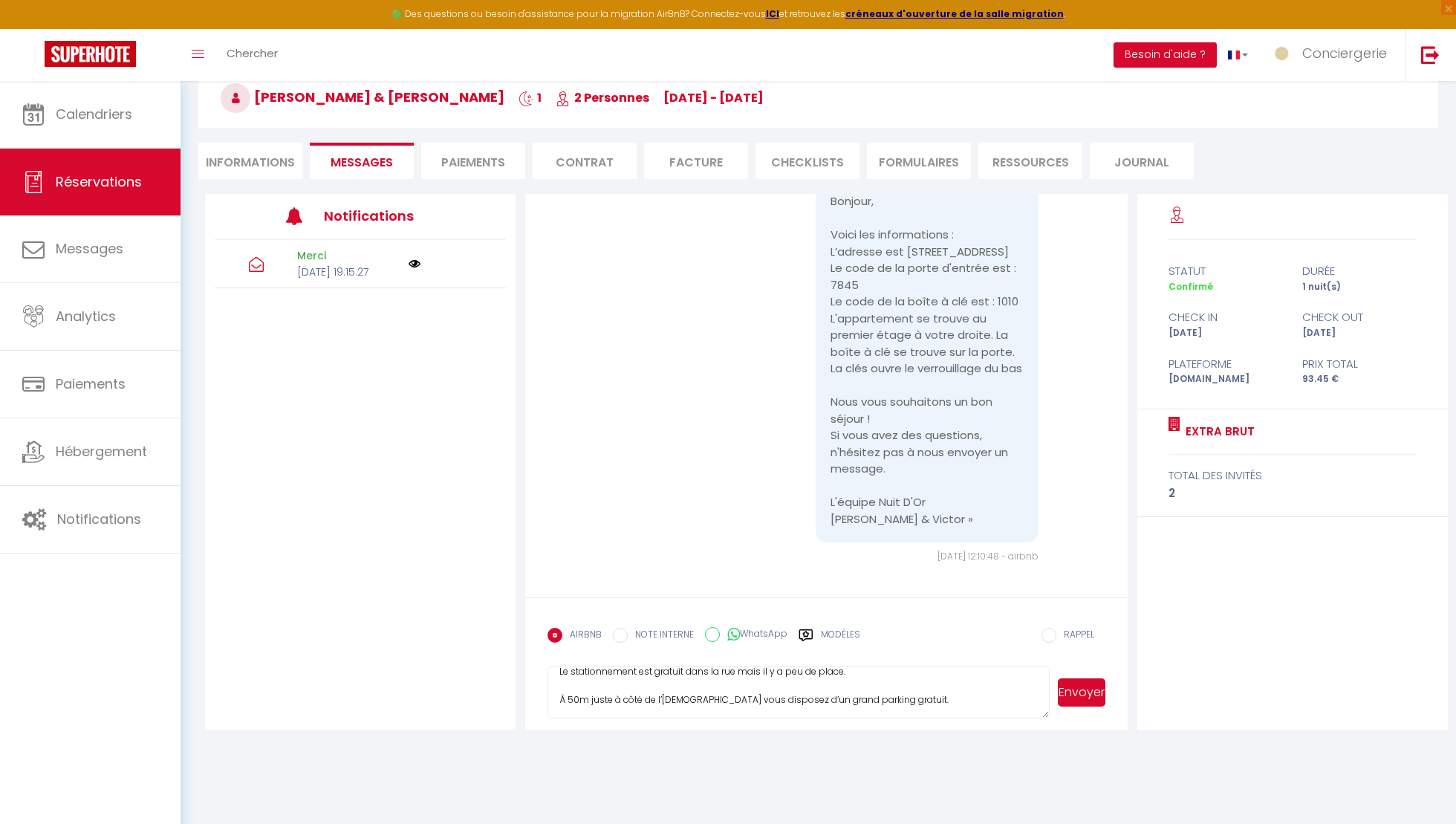
scroll to position [0, 0]
drag, startPoint x: 891, startPoint y: 709, endPoint x: 538, endPoint y: 651, distance: 357.7
click at [538, 651] on form "AIRBNB NOTE INTERNE WhatsApp Modèles 11 « ‹ » › [DATE] [PHONE_NUMBER] Dim Lun M…" at bounding box center [826, 664] width 602 height 132
click at [832, 629] on label "Modèles" at bounding box center [841, 641] width 40 height 26
radio input "true"
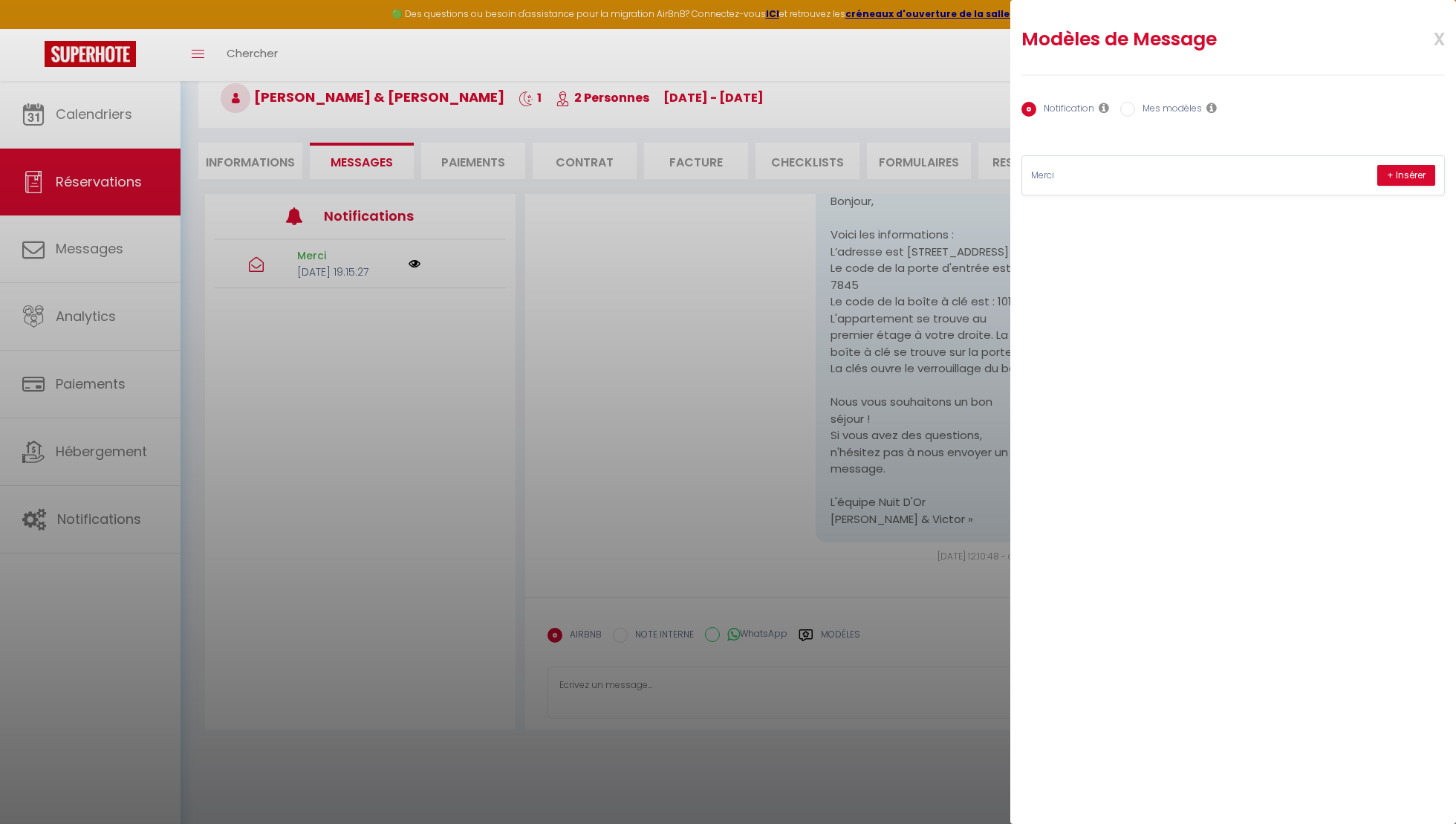
click at [1176, 107] on label "Mes modèles" at bounding box center [1169, 109] width 67 height 16
click at [1135, 107] on input "Mes modèles" at bounding box center [1127, 108] width 15 height 15
radio input "true"
radio input "false"
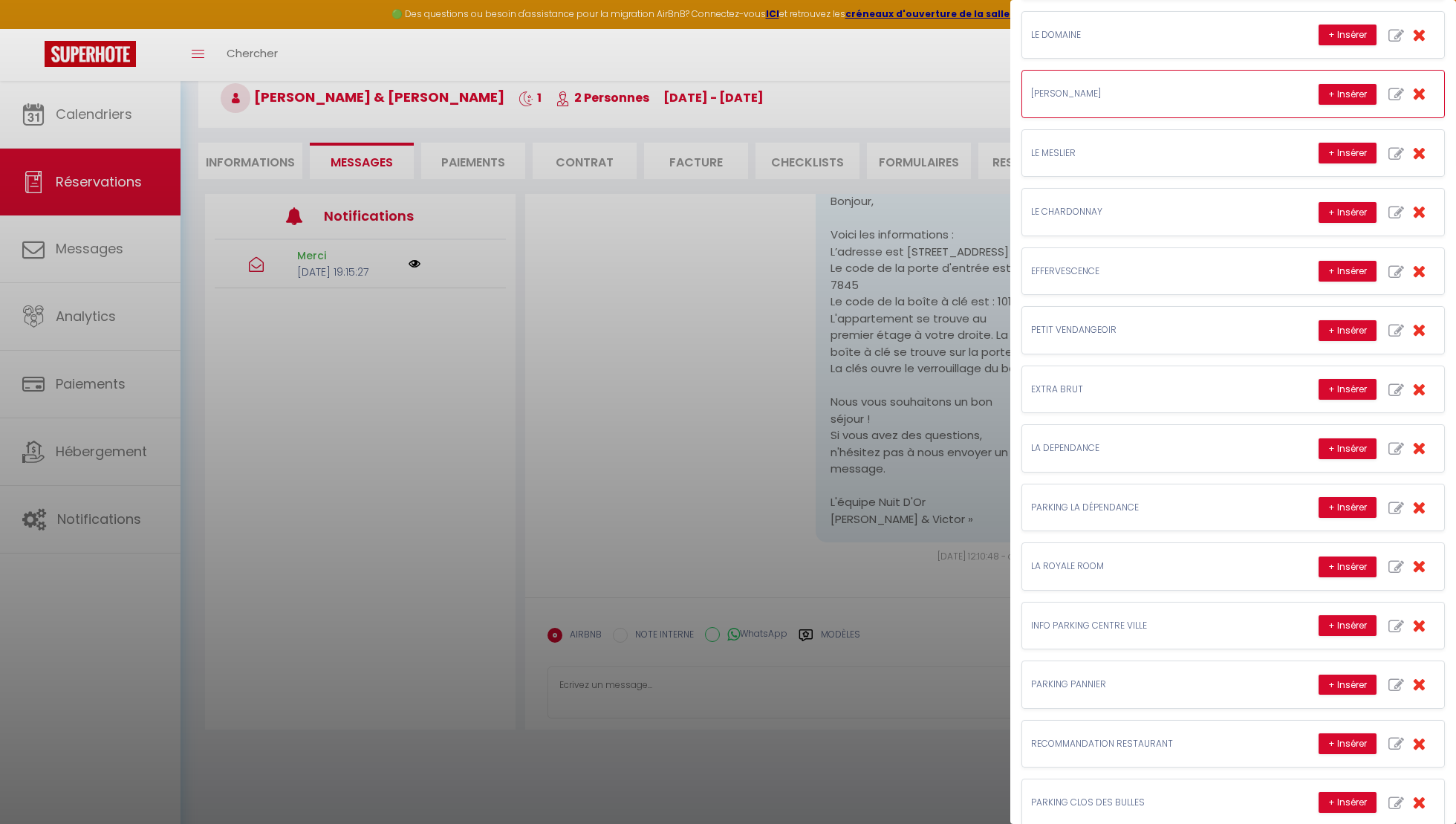
scroll to position [455, 0]
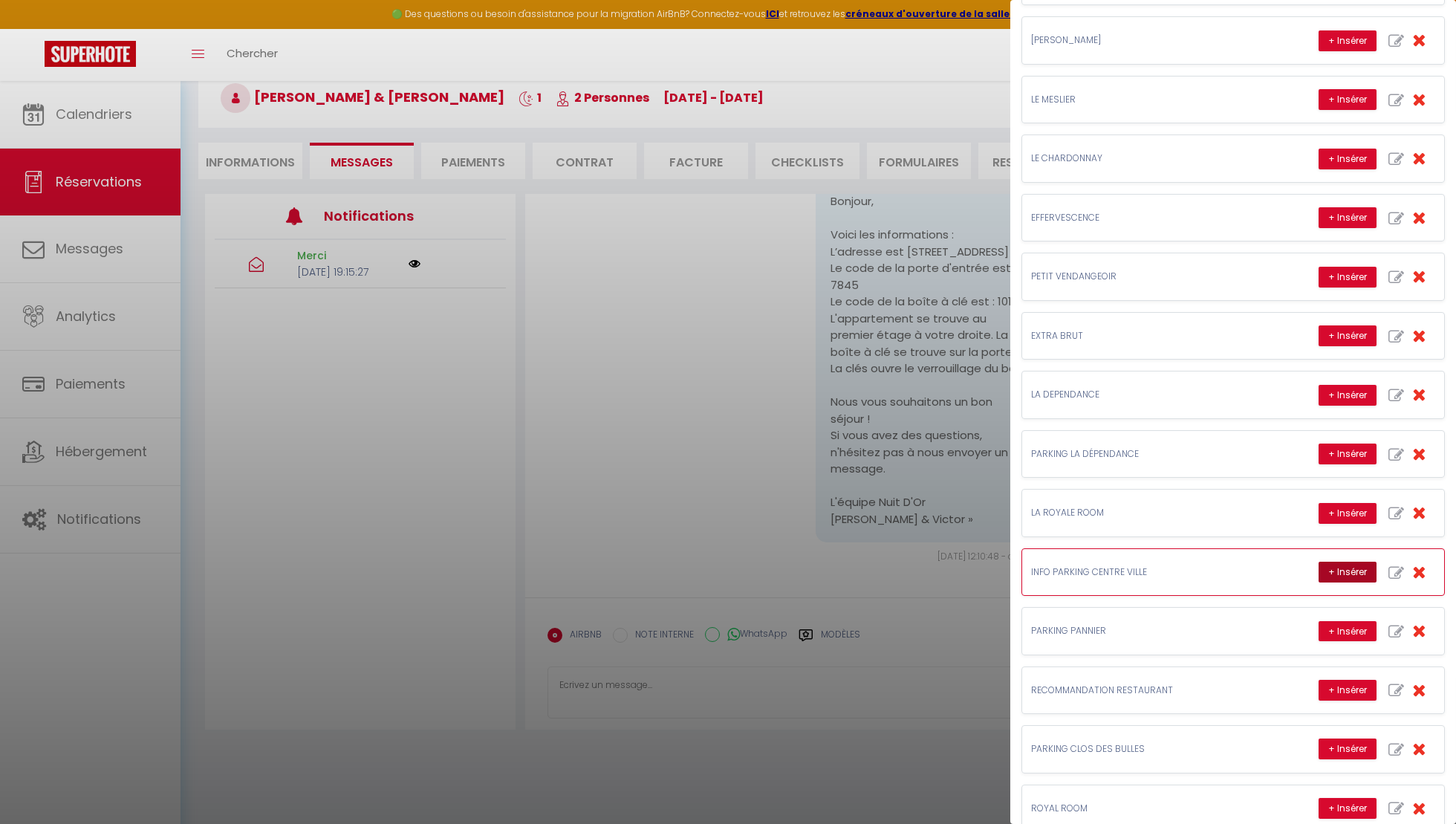
click at [1360, 562] on button "+ Insérer" at bounding box center [1347, 572] width 58 height 21
type textarea "Vous pouvez stationner dans la rue en bas de l'appartement. La zone est payante…"
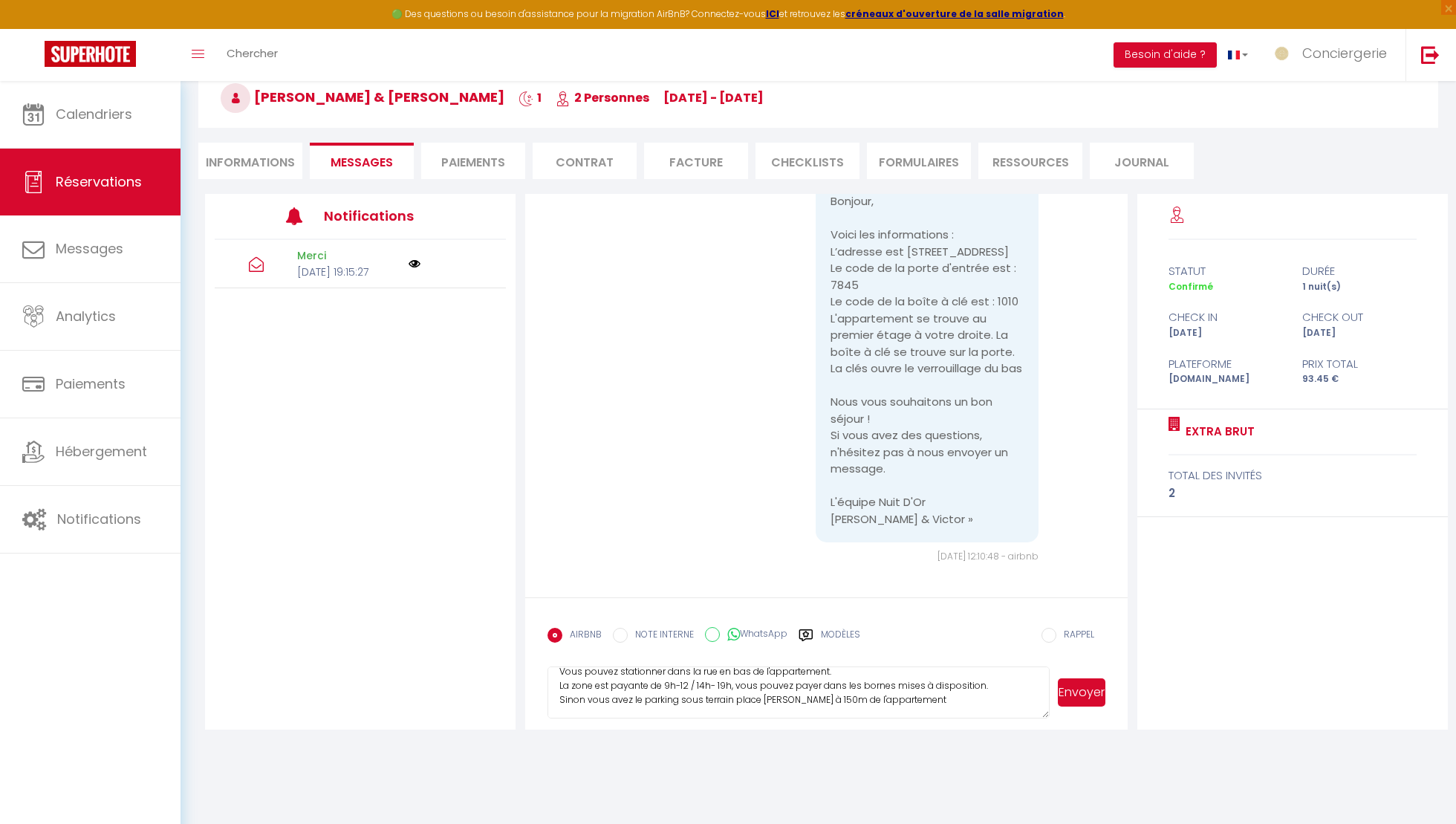
scroll to position [0, 0]
drag, startPoint x: 964, startPoint y: 710, endPoint x: 499, endPoint y: 648, distance: 469.1
click at [499, 648] on div "Notifications Merci [DATE] 19:15:27 Hello! We are a couple from [GEOGRAPHIC_DAT…" at bounding box center [826, 461] width 1243 height 536
